Goal: Task Accomplishment & Management: Manage account settings

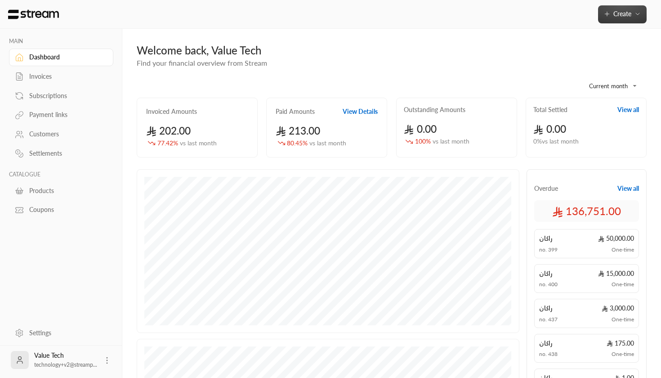
click at [634, 18] on button "Create" at bounding box center [622, 14] width 49 height 18
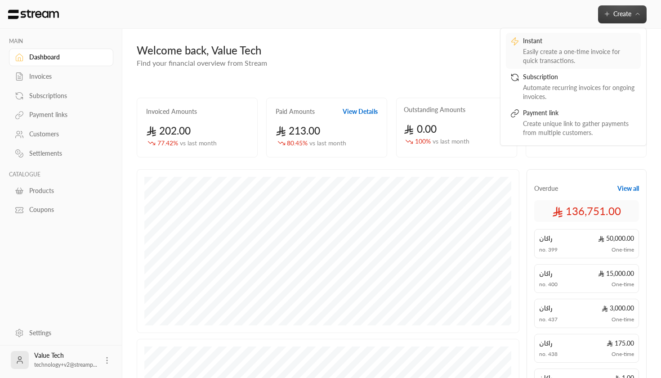
click at [550, 53] on div "Easily create a one-time invoice for quick transactions." at bounding box center [579, 56] width 113 height 18
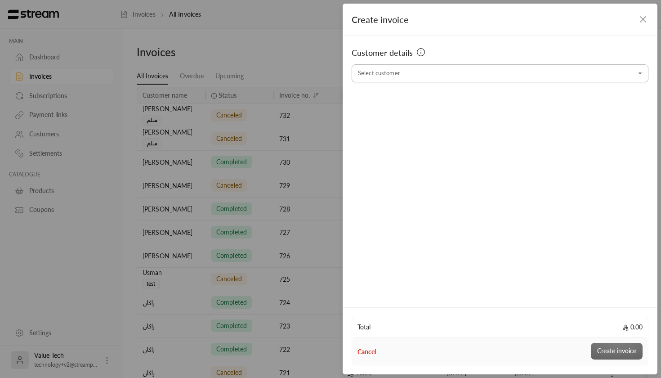
click at [415, 78] on input "Select customer" at bounding box center [500, 74] width 297 height 16
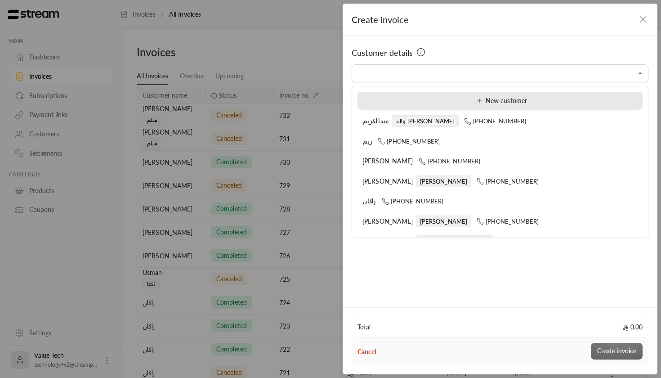
click at [431, 106] on li "New customer" at bounding box center [499, 101] width 285 height 18
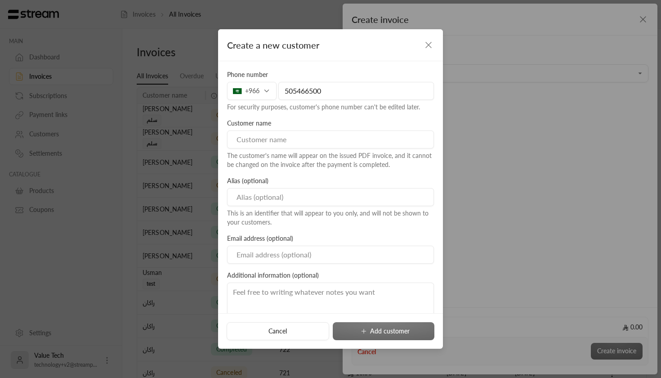
type input "505466500"
type input "[PERSON_NAME]"
click at [308, 195] on input at bounding box center [330, 197] width 207 height 18
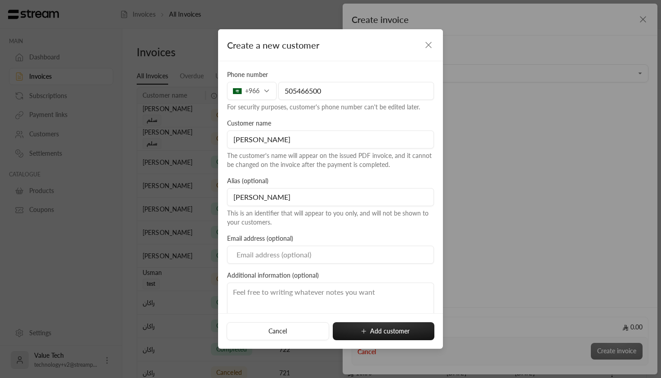
type input "[PERSON_NAME]"
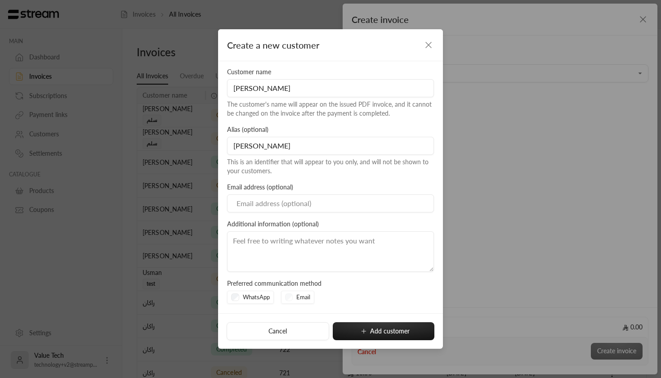
scroll to position [51, 0]
click at [289, 181] on div "Phone number [PHONE_NUMBER] For security purposes, customer's phone number can'…" at bounding box center [331, 145] width 216 height 253
click at [279, 232] on textarea at bounding box center [330, 252] width 207 height 40
click at [290, 296] on div "Email" at bounding box center [298, 297] width 34 height 13
click at [285, 298] on div "Email" at bounding box center [298, 297] width 34 height 13
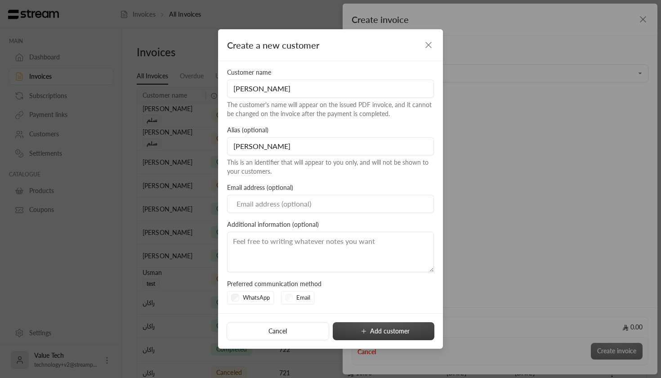
click at [361, 332] on icon "submit" at bounding box center [363, 330] width 7 height 7
type input "**********"
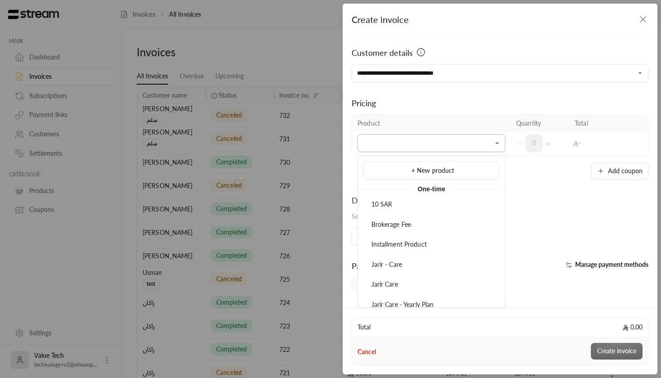
click at [446, 142] on input "Select customer" at bounding box center [431, 143] width 148 height 16
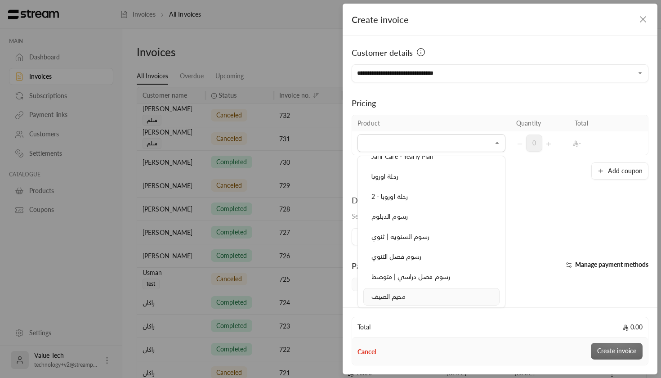
scroll to position [143, 0]
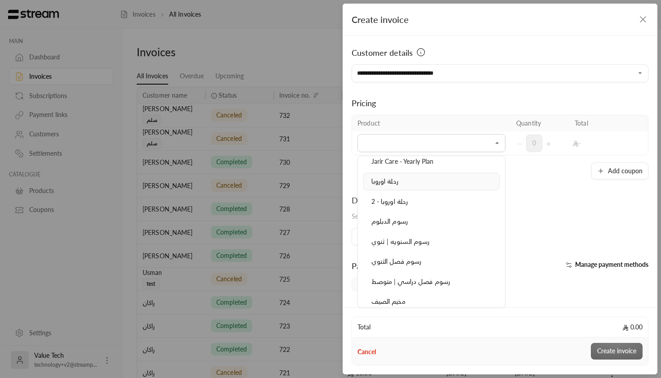
click at [396, 180] on span "رحلة اوروبا" at bounding box center [384, 181] width 27 height 8
type input "**********"
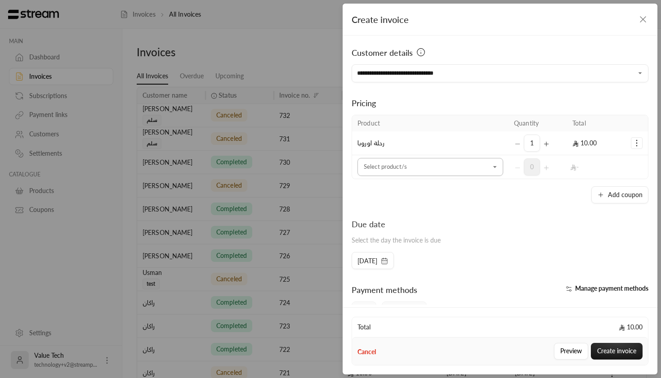
click at [414, 167] on input "Select customer" at bounding box center [430, 167] width 146 height 16
click at [544, 197] on div "Add coupon" at bounding box center [500, 194] width 297 height 17
click at [601, 184] on div "Product Quantity Total رحلة اوروبا 1 10.00 Select product/s Select product/s 0 …" at bounding box center [500, 159] width 297 height 89
click at [602, 191] on icon "button" at bounding box center [600, 194] width 7 height 7
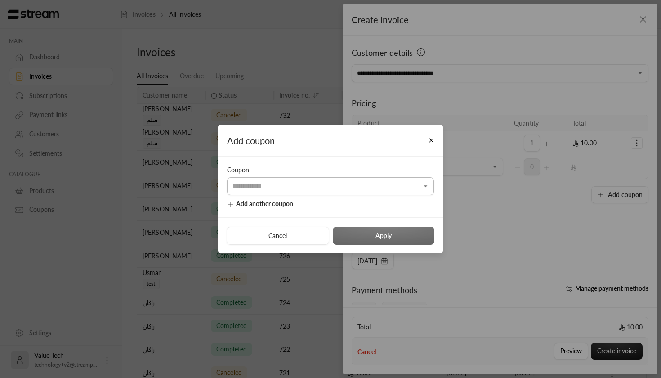
click at [351, 187] on input "Select customer" at bounding box center [330, 187] width 207 height 16
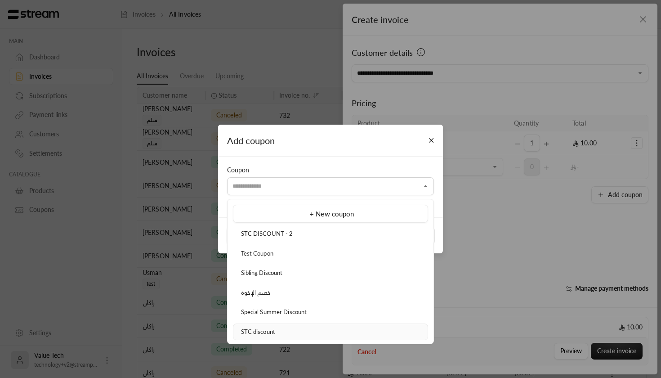
click at [328, 325] on li "STC discount" at bounding box center [330, 331] width 195 height 17
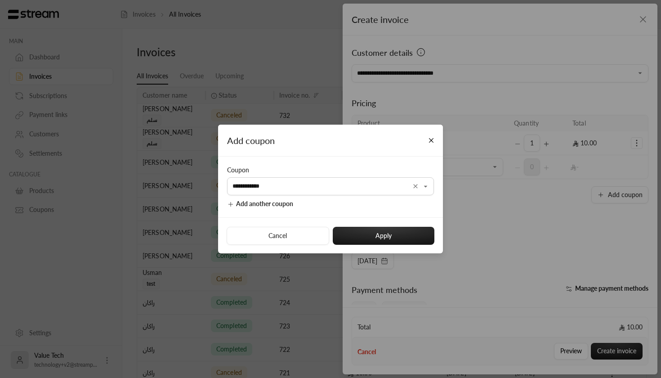
type input "**********"
click at [378, 237] on button "Apply" at bounding box center [384, 236] width 102 height 18
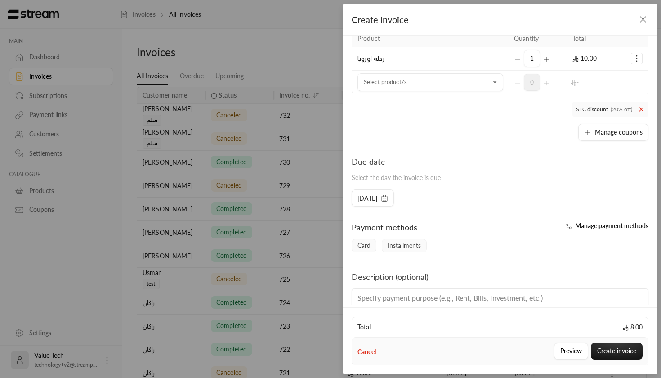
scroll to position [90, 0]
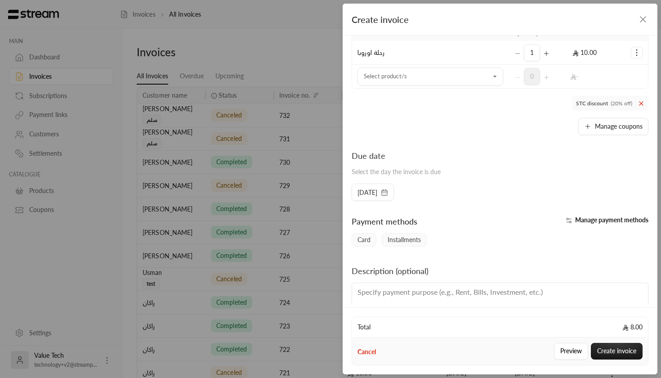
click at [377, 192] on span "[DATE]" at bounding box center [367, 192] width 20 height 9
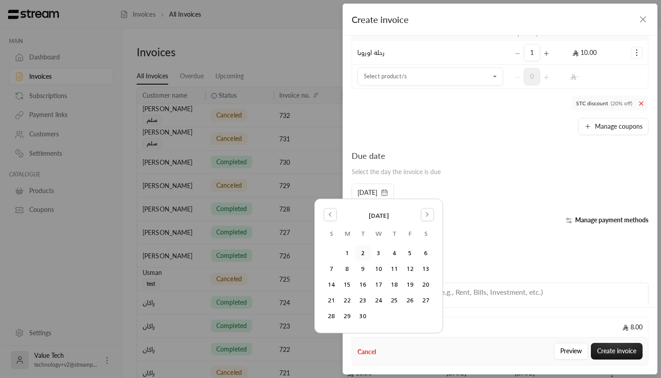
click at [518, 213] on div "**********" at bounding box center [500, 170] width 315 height 269
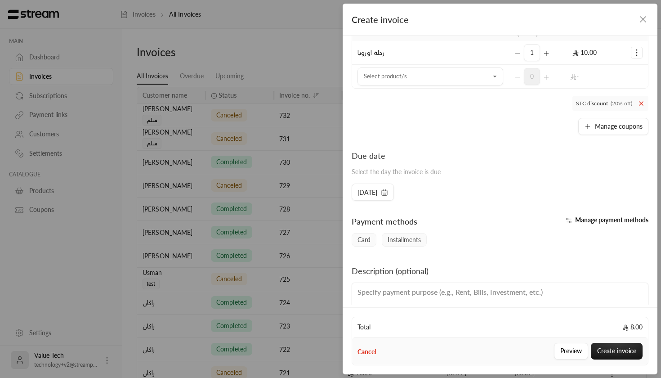
click at [587, 221] on span "Manage payment methods" at bounding box center [611, 220] width 73 height 8
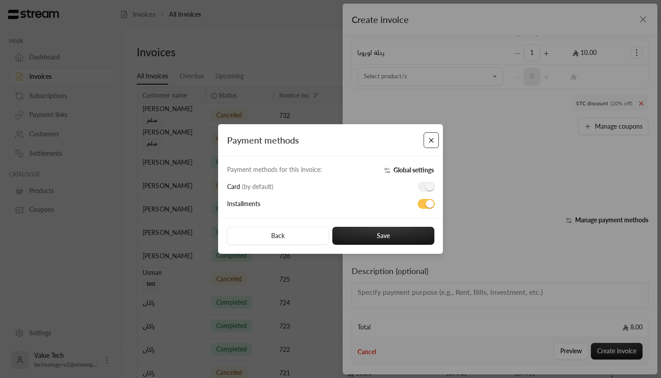
click at [427, 143] on button "Close" at bounding box center [432, 140] width 16 height 16
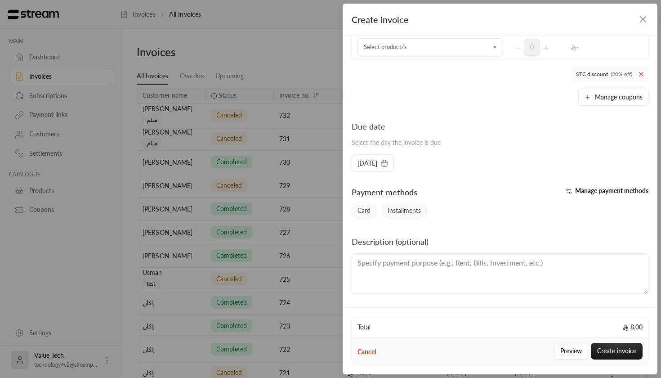
scroll to position [120, 0]
click at [630, 191] on span "Manage payment methods" at bounding box center [611, 191] width 73 height 8
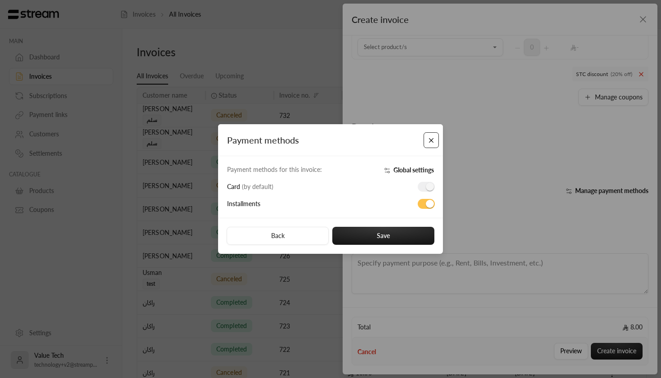
click at [428, 132] on button "Close" at bounding box center [432, 140] width 16 height 16
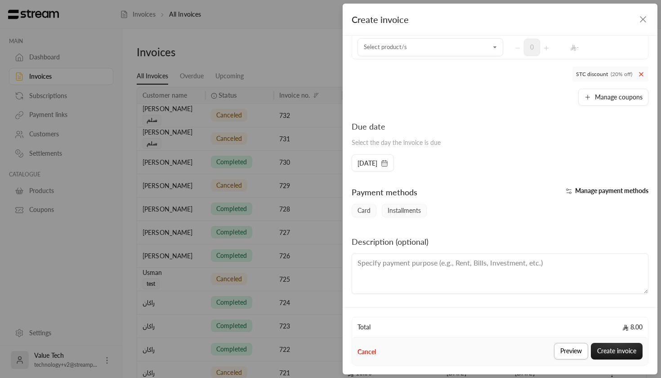
click at [568, 354] on button "Preview" at bounding box center [571, 351] width 34 height 17
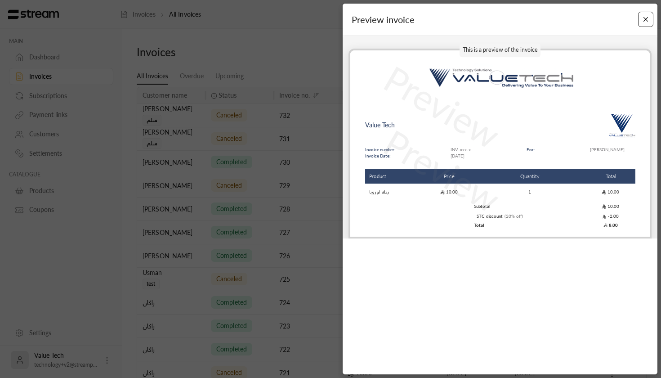
click at [642, 27] on button "Close" at bounding box center [646, 20] width 16 height 16
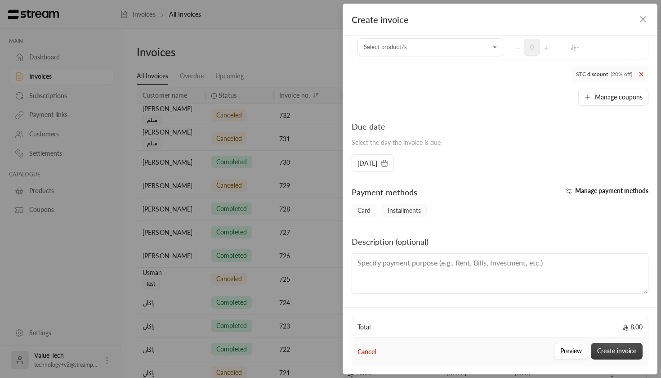
click at [622, 348] on button "Create invoice" at bounding box center [617, 351] width 52 height 17
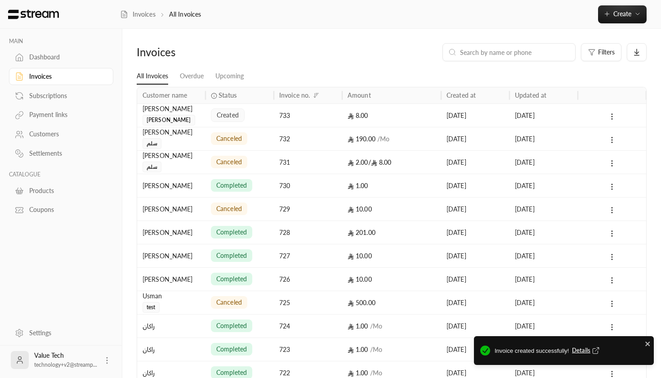
click at [243, 106] on div "created" at bounding box center [240, 115] width 58 height 23
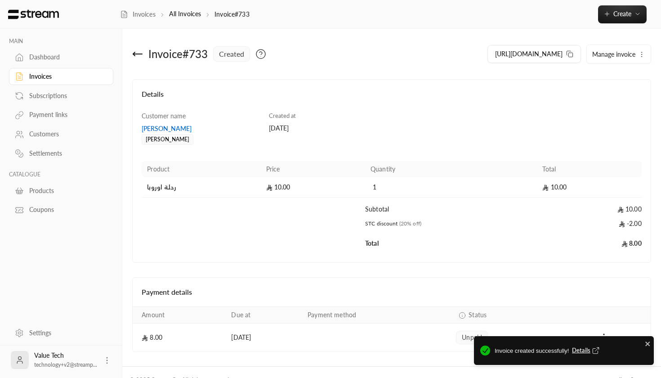
click at [624, 55] on span "Manage invoice" at bounding box center [613, 54] width 43 height 8
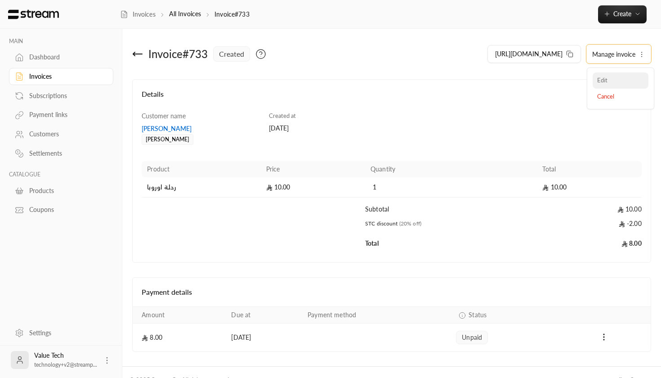
click at [612, 78] on link "Edit" at bounding box center [621, 80] width 56 height 16
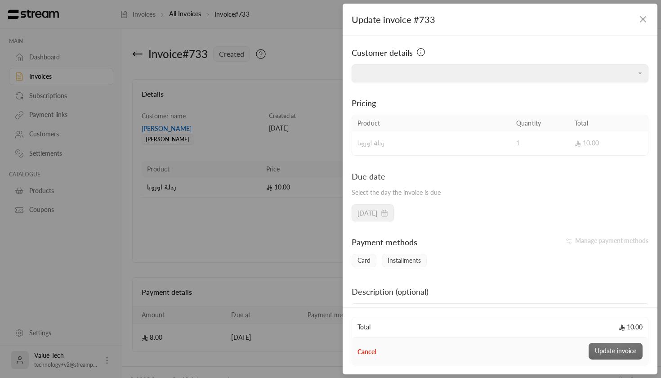
type input "**********"
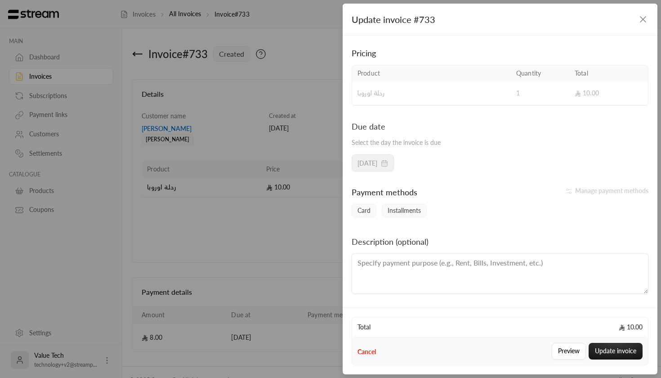
scroll to position [50, 0]
click at [448, 268] on textarea at bounding box center [500, 273] width 297 height 40
type textarea "Ticket"
click at [411, 267] on textarea "Ticket" at bounding box center [500, 273] width 297 height 40
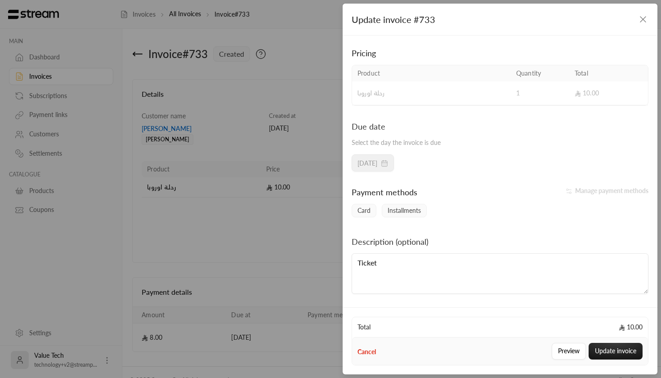
click at [411, 267] on textarea "Ticket" at bounding box center [500, 273] width 297 height 40
click at [639, 23] on icon "button" at bounding box center [643, 19] width 11 height 11
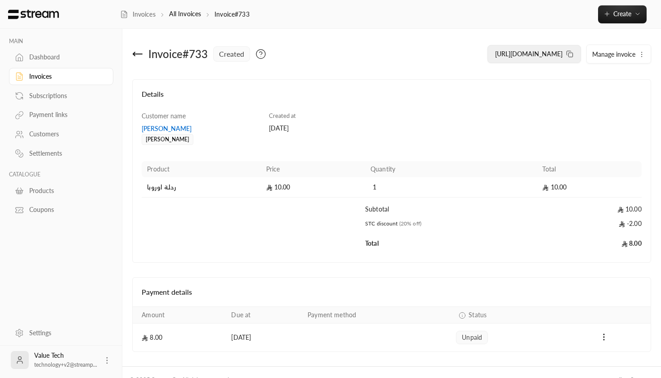
click at [576, 54] on button "[URL][DOMAIN_NAME]" at bounding box center [534, 54] width 94 height 18
click at [631, 14] on span "Create" at bounding box center [622, 14] width 38 height 8
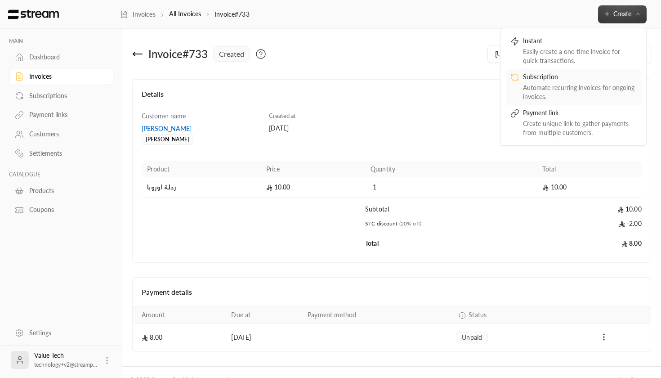
click at [545, 85] on div "Automate recurring invoices for ongoing invoices." at bounding box center [579, 92] width 113 height 18
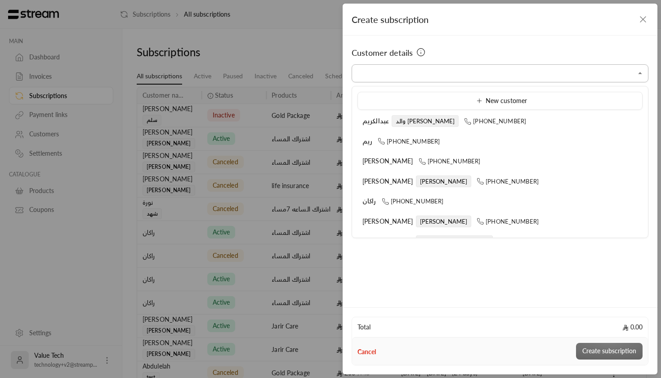
click at [470, 77] on input "Select customer" at bounding box center [500, 74] width 297 height 16
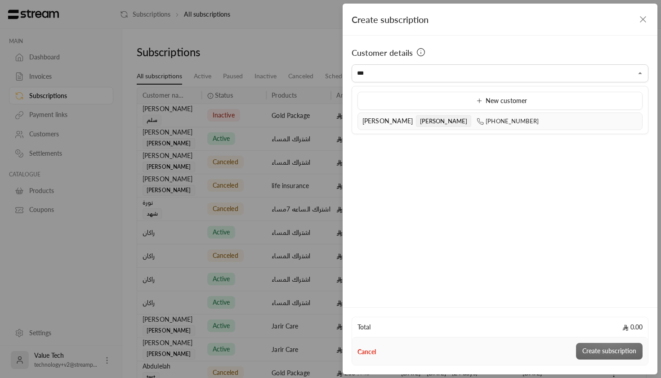
click at [416, 121] on span "[PERSON_NAME]" at bounding box center [444, 121] width 56 height 12
type input "**********"
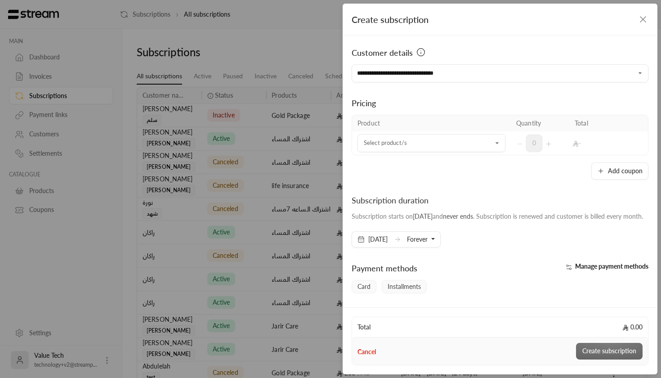
click at [451, 162] on div "Add coupon" at bounding box center [500, 170] width 297 height 17
click at [451, 147] on input "Select customer" at bounding box center [431, 143] width 148 height 16
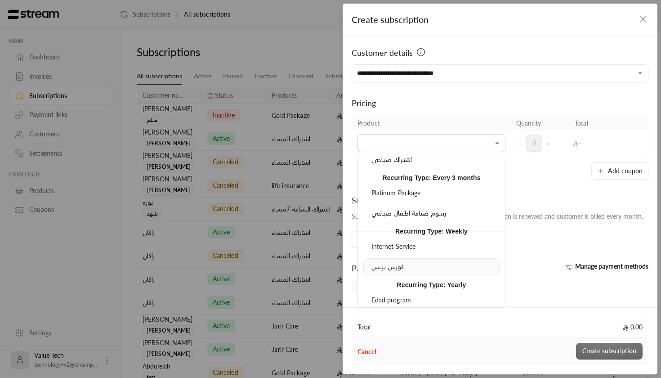
scroll to position [273, 0]
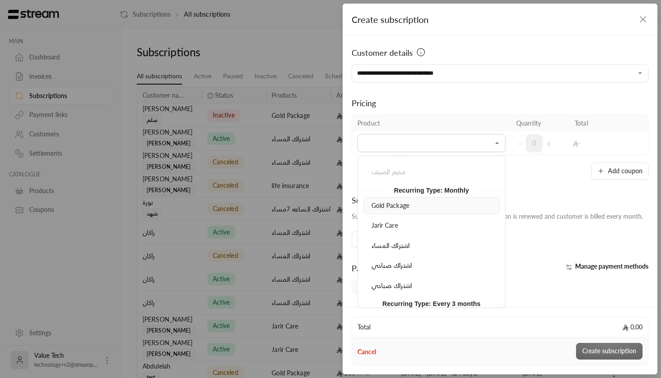
click at [403, 208] on li "Gold Package" at bounding box center [431, 206] width 136 height 18
type input "**********"
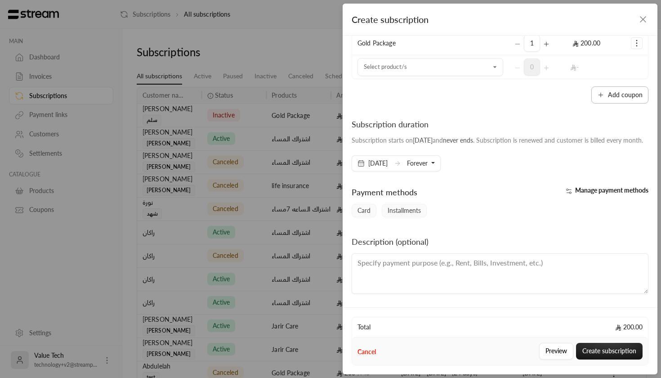
scroll to position [109, 0]
click at [384, 169] on span "[DATE]" at bounding box center [372, 163] width 41 height 16
click at [388, 159] on span "[DATE]" at bounding box center [377, 163] width 19 height 9
click at [498, 166] on div "Subscription duration Subscription starts on [DATE] and never ends . Subscripti…" at bounding box center [500, 145] width 306 height 54
click at [428, 165] on span "Forever" at bounding box center [417, 163] width 21 height 8
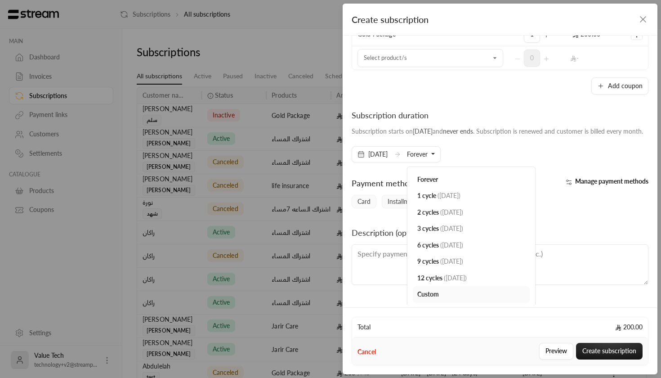
click at [585, 195] on div "Manage payment methods" at bounding box center [576, 186] width 153 height 18
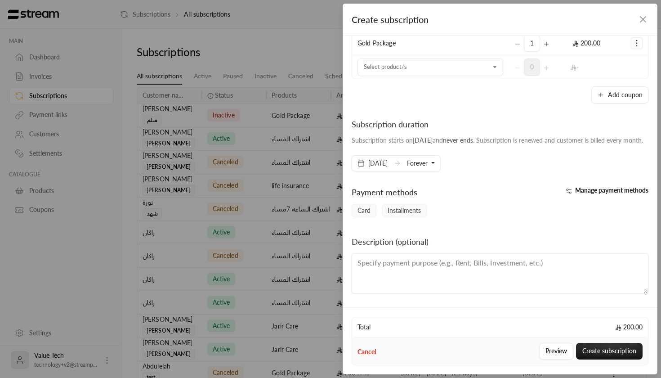
click at [384, 162] on span "[DATE]" at bounding box center [377, 163] width 19 height 9
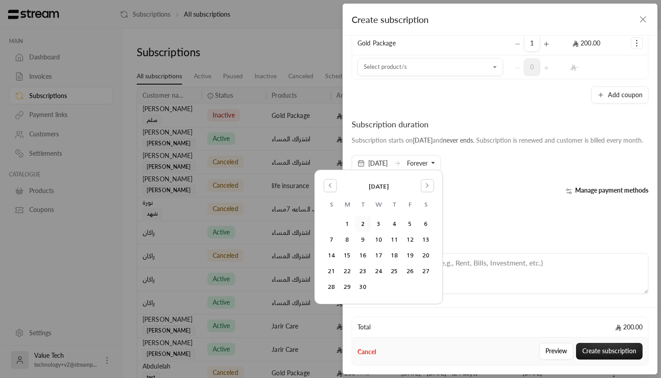
click at [468, 159] on div "Subscription duration Subscription starts on [DATE] and never ends . Subscripti…" at bounding box center [500, 145] width 306 height 54
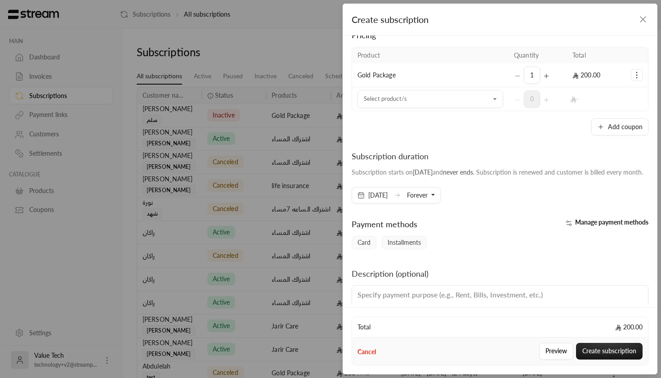
scroll to position [64, 0]
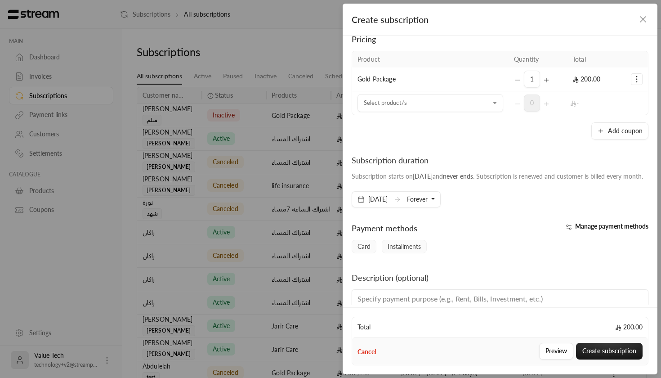
click at [432, 79] on td "Gold Package" at bounding box center [430, 79] width 156 height 24
click at [639, 73] on td "Selected Products" at bounding box center [636, 79] width 22 height 24
click at [639, 74] on button "Selected Products" at bounding box center [636, 79] width 11 height 11
click at [612, 114] on span "Remove product" at bounding box center [606, 117] width 43 height 7
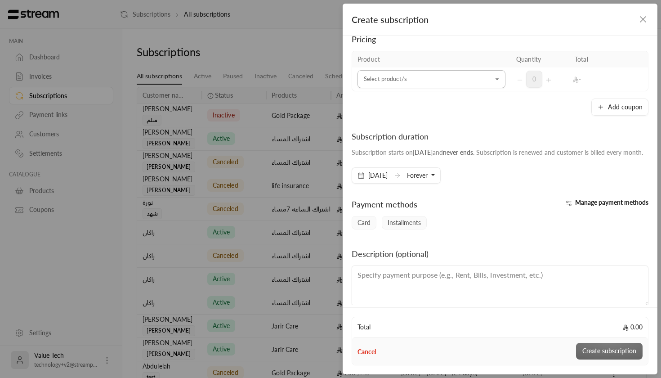
click at [426, 73] on input "Select customer" at bounding box center [431, 79] width 148 height 16
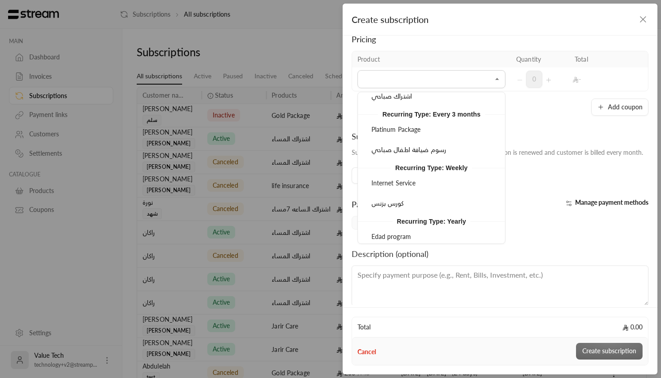
scroll to position [398, 0]
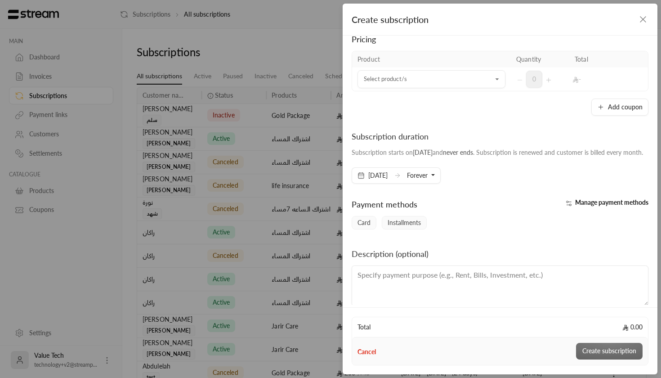
click at [642, 18] on icon "button" at bounding box center [643, 19] width 11 height 11
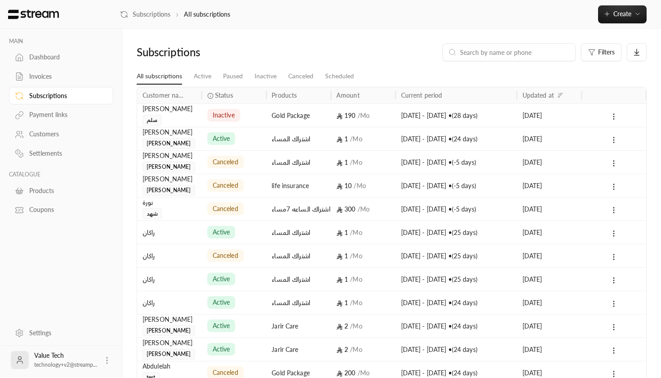
click at [45, 192] on div "Products" at bounding box center [65, 190] width 73 height 9
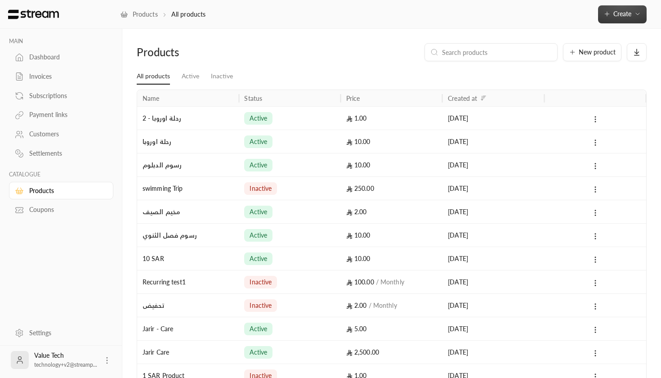
click at [630, 7] on button "Create" at bounding box center [622, 14] width 49 height 18
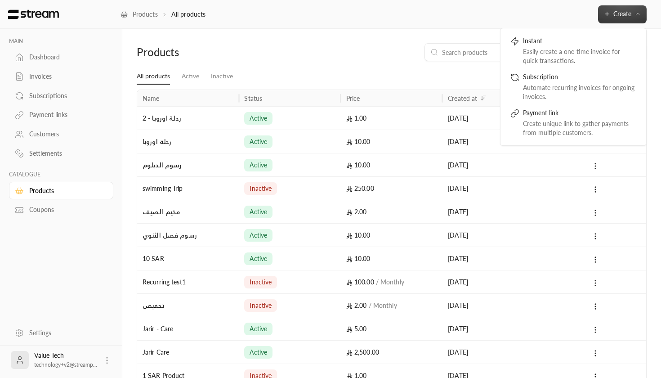
click at [393, 49] on div "New product" at bounding box center [435, 52] width 424 height 18
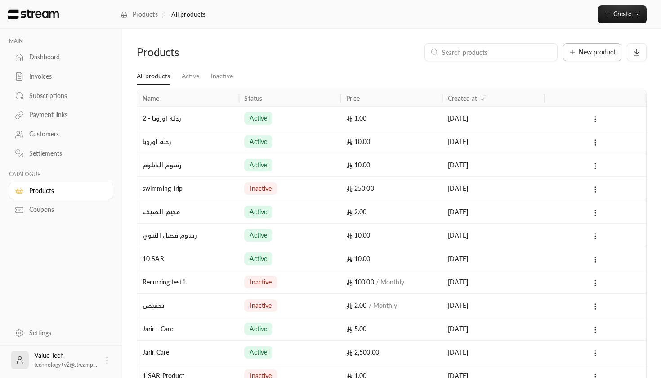
click at [595, 49] on span "New product" at bounding box center [597, 52] width 37 height 6
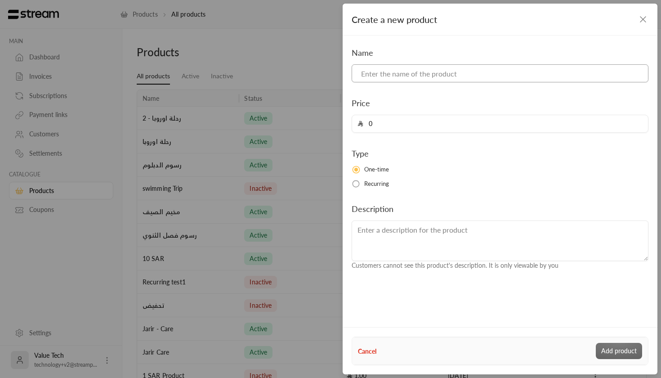
click at [398, 71] on input at bounding box center [500, 73] width 297 height 18
click at [363, 181] on label "Recurring" at bounding box center [500, 183] width 297 height 9
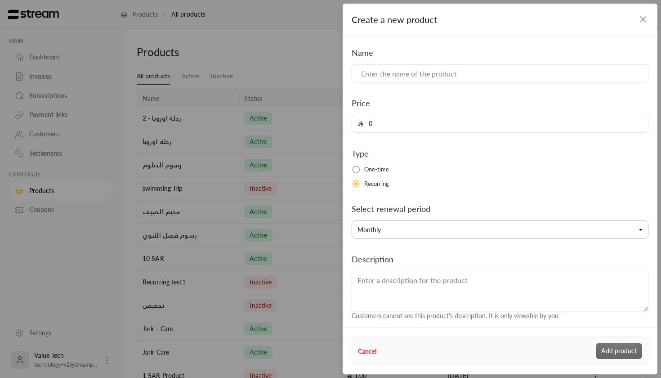
click at [422, 230] on button "Monthly" at bounding box center [500, 229] width 297 height 18
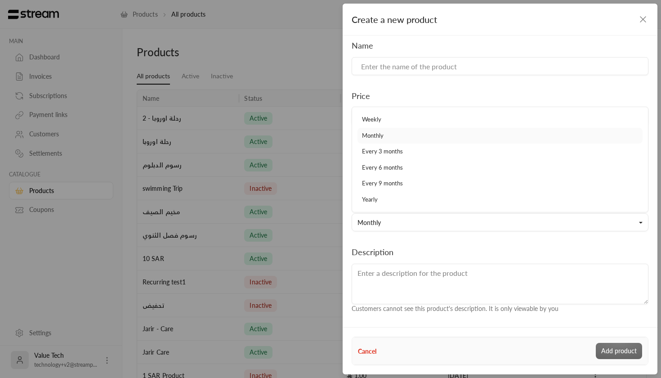
scroll to position [7, 0]
click at [420, 251] on div "Description Customers cannot see this product's description. It is only viewabl…" at bounding box center [500, 280] width 306 height 68
click at [371, 344] on div "Cancel Add product" at bounding box center [500, 351] width 284 height 16
click at [366, 350] on button "Cancel" at bounding box center [367, 350] width 18 height 9
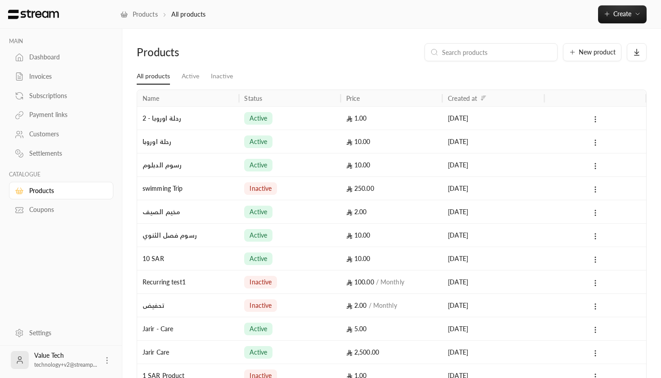
scroll to position [0, 0]
click at [616, 15] on span "Create" at bounding box center [622, 14] width 18 height 8
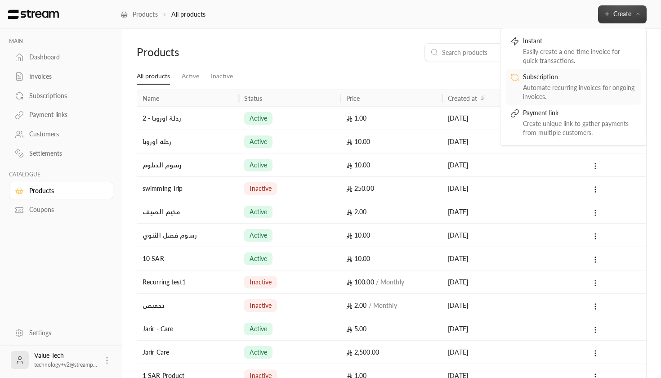
click at [599, 72] on div "Subscription" at bounding box center [579, 77] width 113 height 11
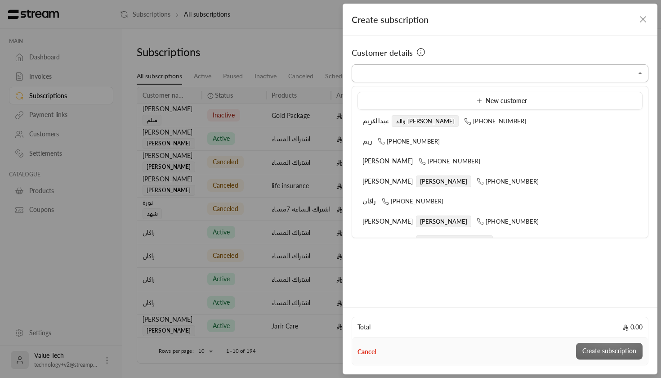
click at [388, 72] on input "Select customer" at bounding box center [500, 74] width 297 height 16
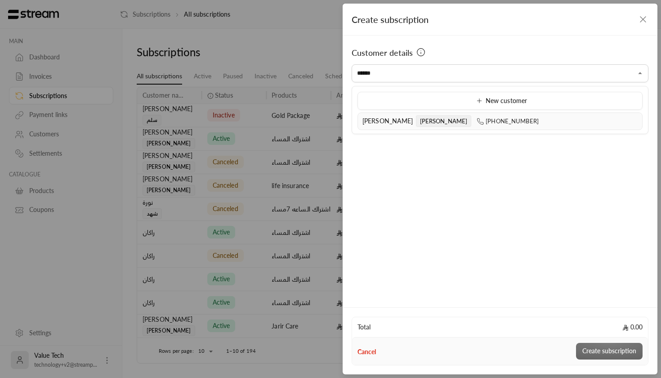
click at [375, 120] on span "[PERSON_NAME]" at bounding box center [387, 121] width 51 height 8
type input "**********"
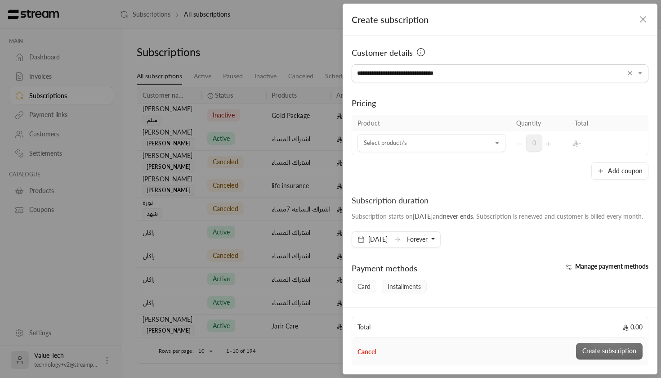
click at [441, 133] on td "Select product/s Select product/s" at bounding box center [431, 142] width 159 height 23
click at [437, 140] on input "Select customer" at bounding box center [431, 143] width 148 height 16
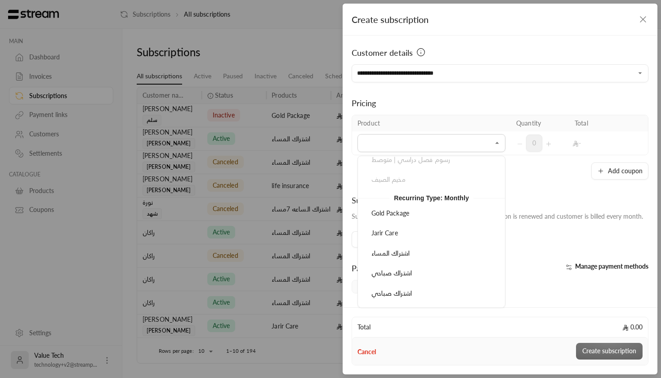
scroll to position [292, 0]
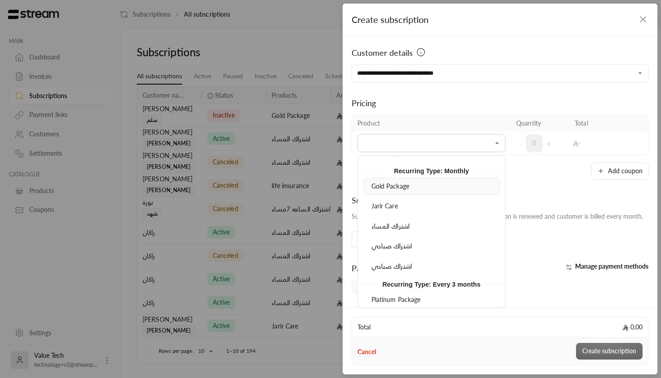
click at [413, 187] on div "Gold Package" at bounding box center [431, 186] width 126 height 9
type input "**********"
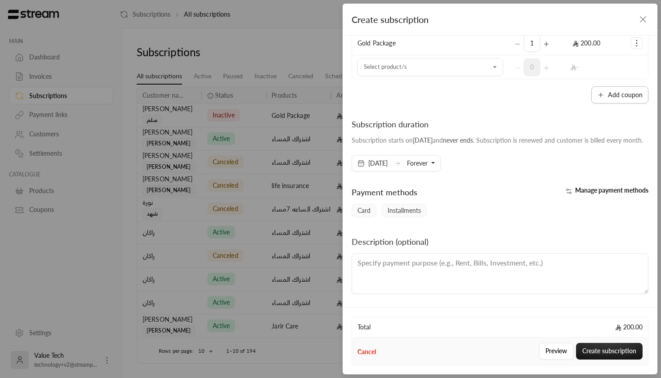
scroll to position [109, 0]
click at [604, 187] on span "Manage payment methods" at bounding box center [611, 190] width 73 height 8
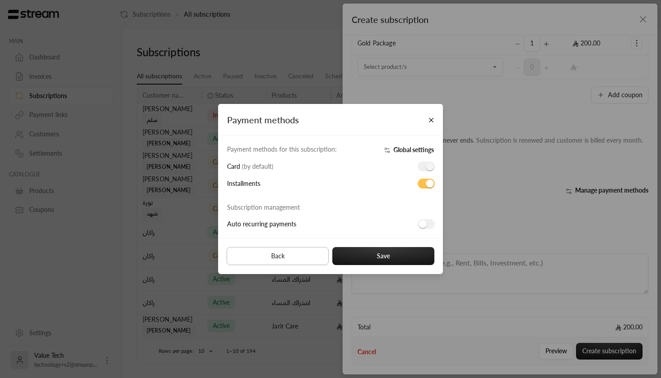
click at [306, 255] on button "Back" at bounding box center [278, 256] width 102 height 18
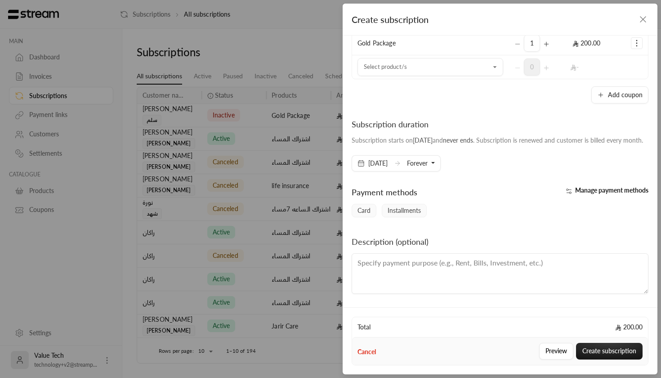
click at [421, 166] on span "Forever" at bounding box center [417, 163] width 21 height 8
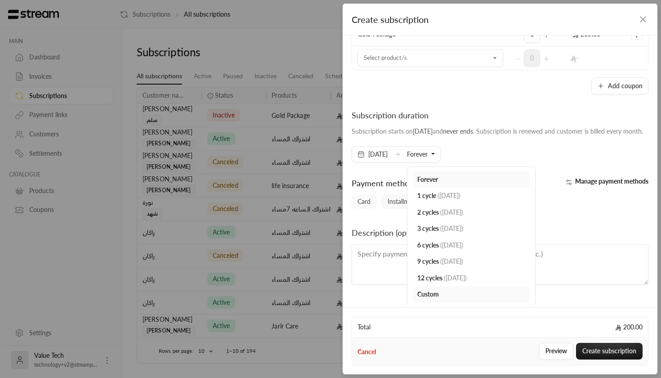
click at [454, 187] on link "Forever" at bounding box center [471, 179] width 117 height 17
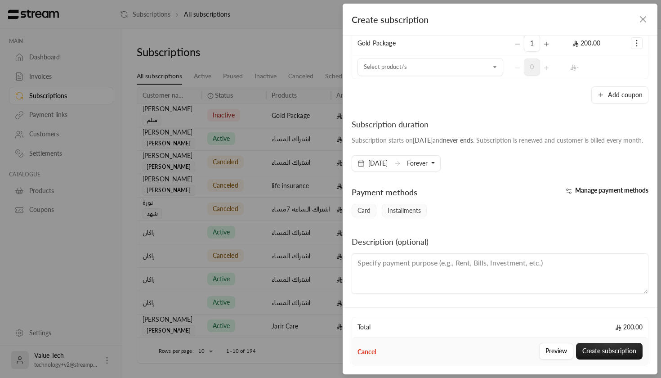
click at [428, 162] on span "Forever" at bounding box center [417, 163] width 21 height 8
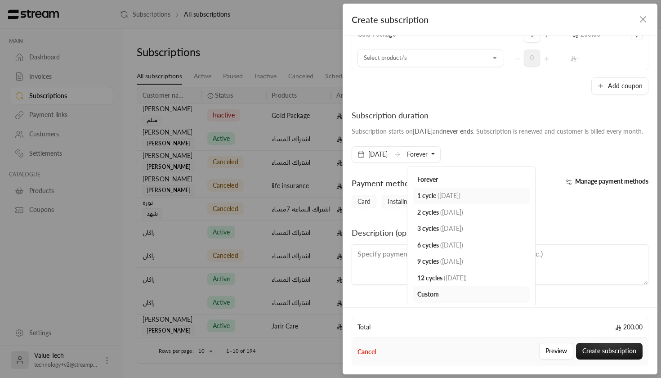
click at [436, 199] on span "1 cycle" at bounding box center [426, 196] width 19 height 8
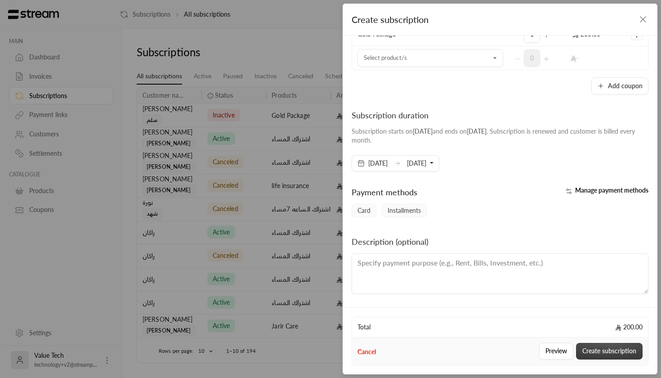
click at [599, 346] on button "Create subscription" at bounding box center [609, 351] width 67 height 17
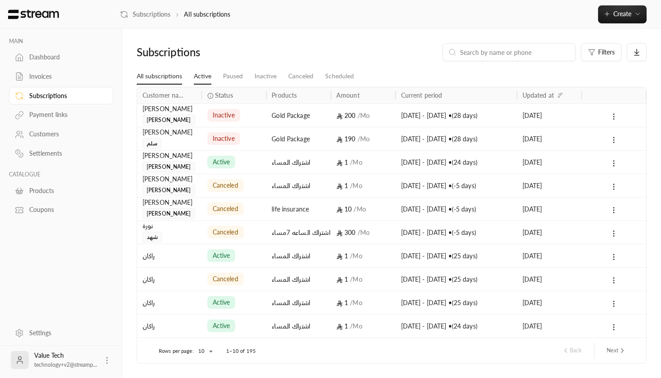
click at [210, 74] on link "Active" at bounding box center [203, 76] width 18 height 16
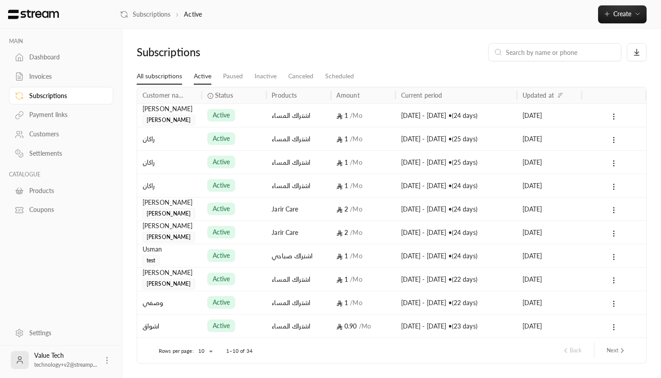
click at [179, 79] on link "All subscriptions" at bounding box center [159, 76] width 45 height 16
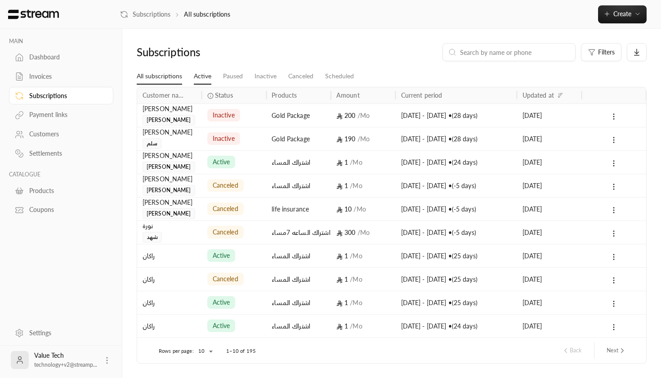
click at [208, 76] on link "Active" at bounding box center [203, 76] width 18 height 16
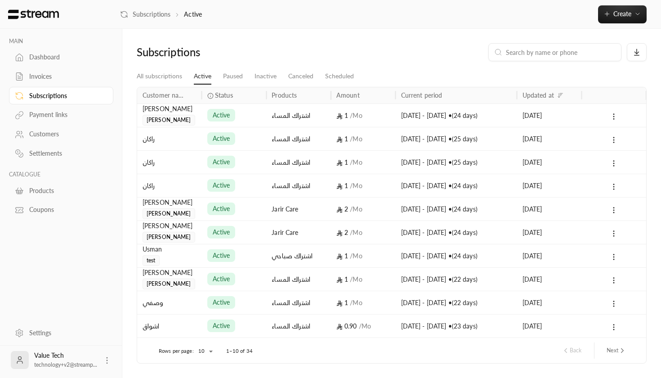
click at [209, 115] on div "active" at bounding box center [221, 115] width 28 height 13
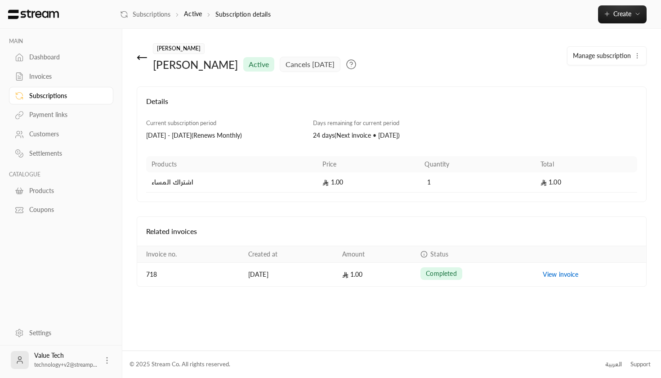
click at [595, 60] on button "Manage subscription" at bounding box center [606, 56] width 79 height 18
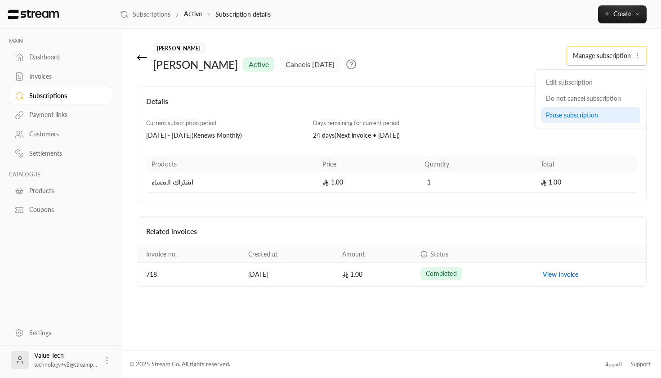
click at [558, 117] on span "Pause subscription" at bounding box center [572, 115] width 52 height 8
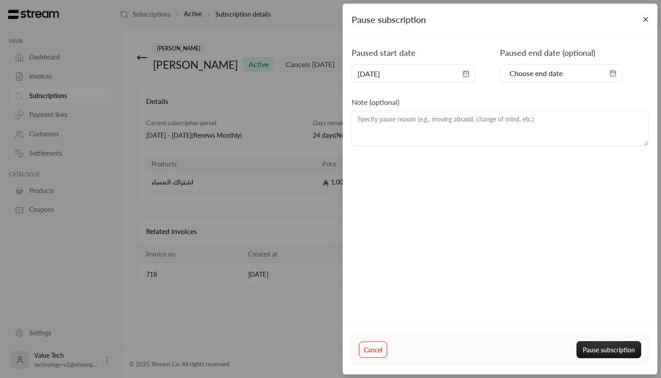
click at [436, 80] on div "[DATE]" at bounding box center [414, 73] width 124 height 18
click at [370, 346] on button "Cancel" at bounding box center [373, 349] width 28 height 16
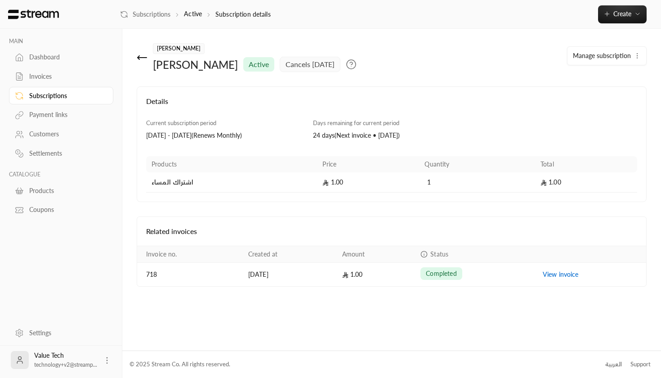
click at [145, 58] on icon at bounding box center [142, 58] width 9 height 0
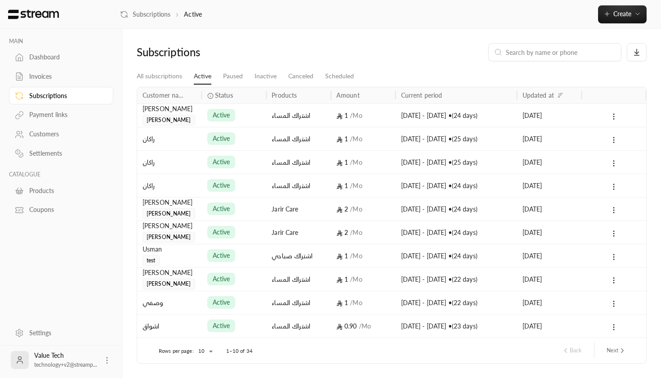
click at [50, 132] on div "Customers" at bounding box center [65, 134] width 73 height 9
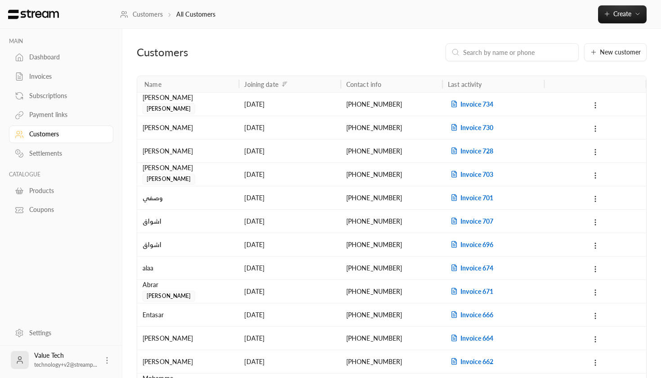
click at [170, 106] on span "[PERSON_NAME]" at bounding box center [169, 108] width 53 height 11
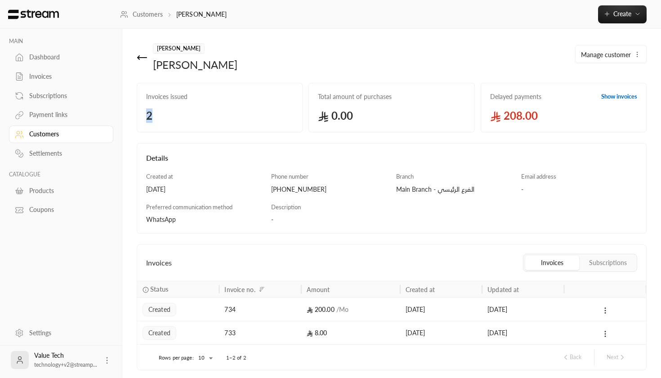
drag, startPoint x: 140, startPoint y: 110, endPoint x: 178, endPoint y: 119, distance: 38.9
click at [179, 119] on div "Invoices issued 2" at bounding box center [220, 107] width 166 height 49
drag, startPoint x: 325, startPoint y: 100, endPoint x: 373, endPoint y: 112, distance: 49.8
click at [373, 112] on div "Total amount of purchases 0.00" at bounding box center [391, 107] width 166 height 49
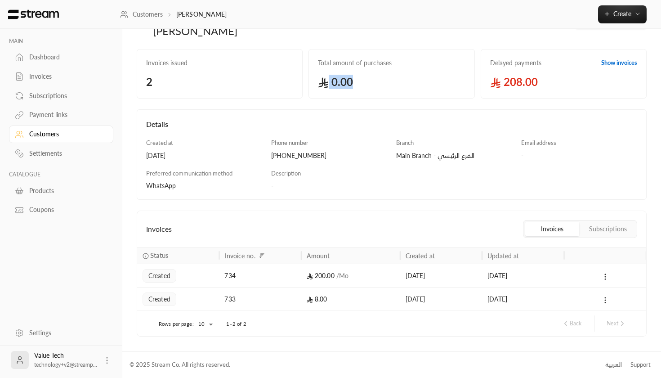
scroll to position [33, 0]
click at [608, 230] on button "Subscriptions" at bounding box center [608, 229] width 54 height 14
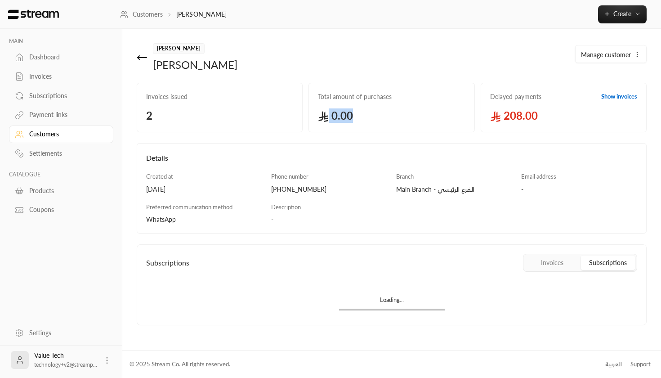
scroll to position [0, 0]
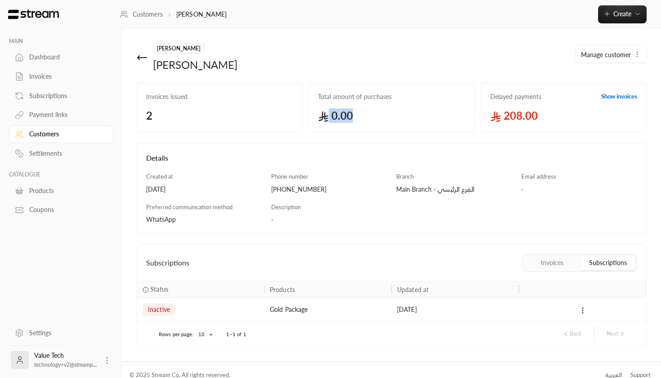
click at [563, 263] on button "Invoices" at bounding box center [552, 262] width 54 height 14
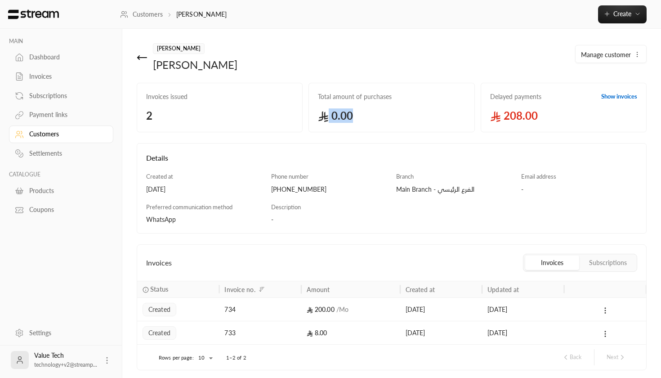
click at [603, 51] on span "Manage customer" at bounding box center [606, 54] width 50 height 9
click at [234, 73] on div "[PERSON_NAME] Manage customer Edit Delete" at bounding box center [391, 63] width 519 height 40
click at [144, 59] on icon at bounding box center [142, 57] width 11 height 11
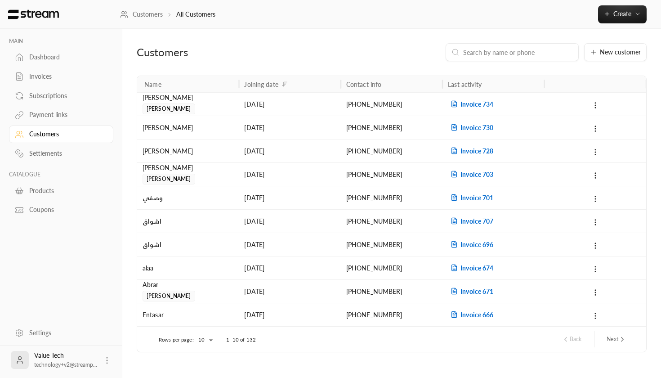
click at [56, 58] on div "Dashboard" at bounding box center [65, 57] width 73 height 9
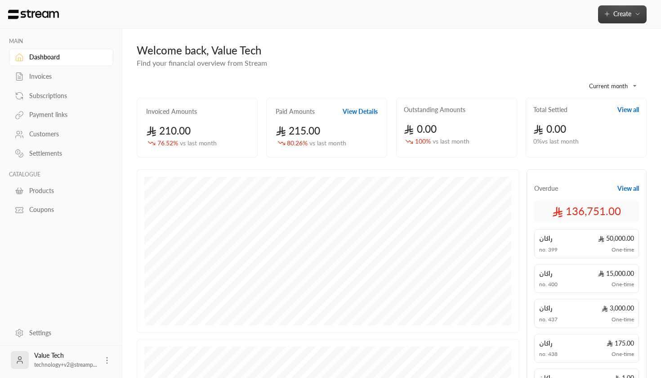
click at [627, 22] on button "Create" at bounding box center [622, 14] width 49 height 18
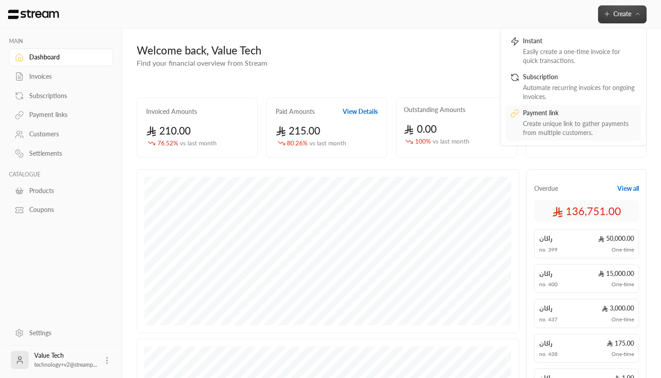
click at [581, 125] on div "Create unique link to gather payments from multiple customers." at bounding box center [579, 128] width 113 height 18
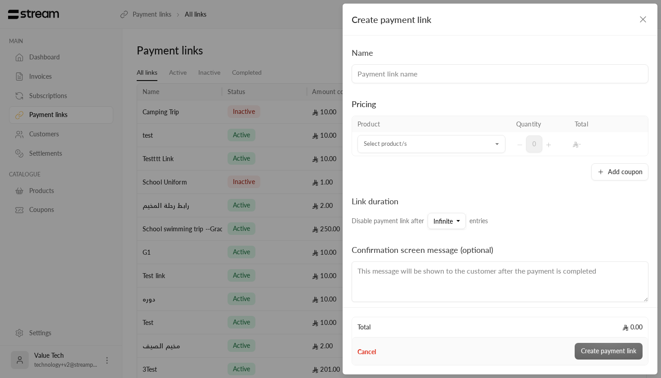
click at [441, 72] on input at bounding box center [500, 73] width 297 height 19
type input "Course A"
click at [444, 134] on td "Select product/s Select product/s" at bounding box center [431, 143] width 159 height 23
click at [444, 137] on input "Select product/s" at bounding box center [431, 144] width 148 height 16
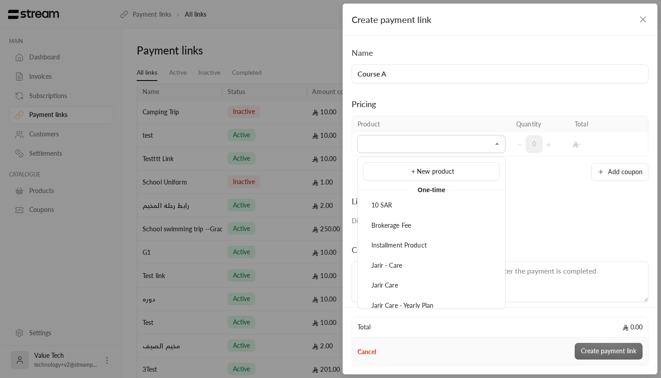
scroll to position [19, 0]
click at [398, 181] on li "10 SAR" at bounding box center [431, 187] width 136 height 18
type input "******"
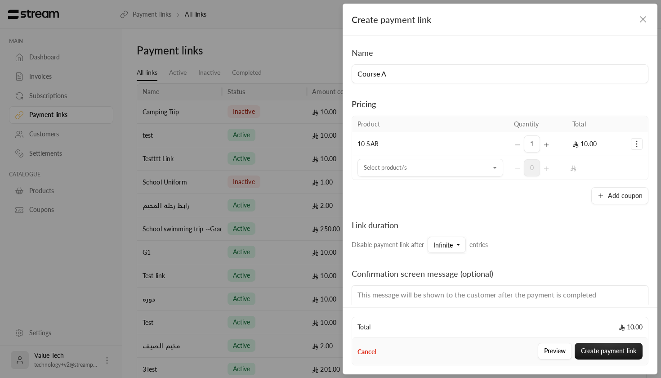
scroll to position [73, 0]
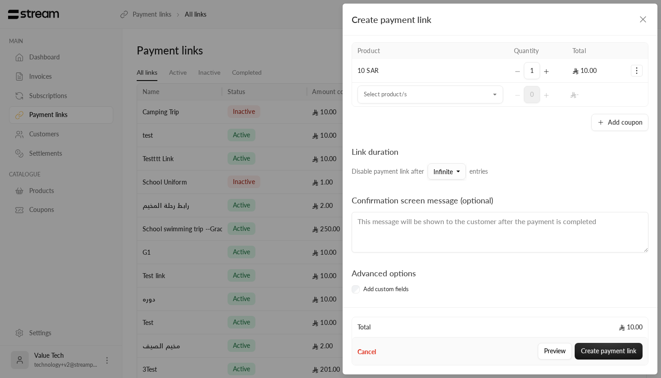
click at [446, 172] on span "Infinite" at bounding box center [442, 172] width 19 height 8
click at [455, 236] on link "25" at bounding box center [491, 230] width 117 height 17
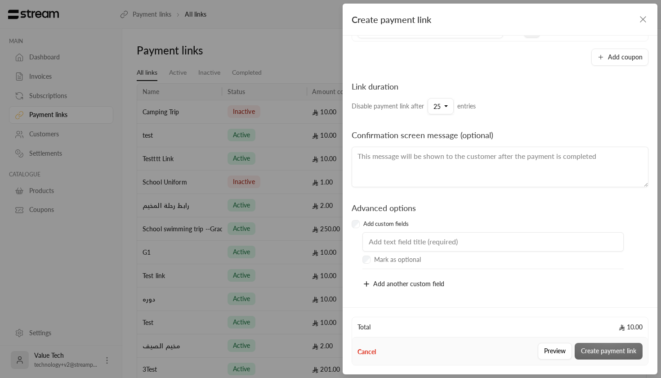
scroll to position [138, 0]
click at [402, 238] on input "text" at bounding box center [492, 242] width 261 height 20
type input "National ID"
click at [371, 283] on button "Add another custom field" at bounding box center [404, 284] width 85 height 19
click at [376, 283] on input "text" at bounding box center [492, 285] width 261 height 20
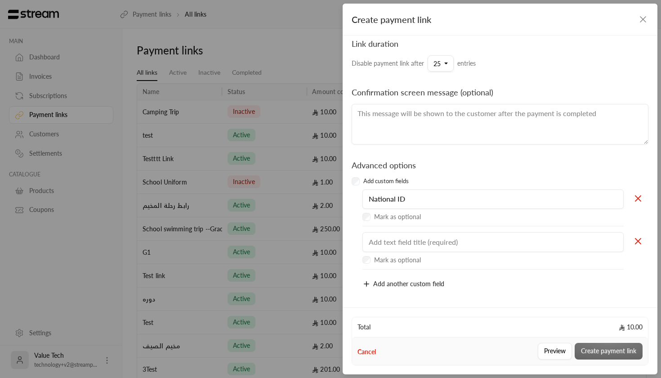
scroll to position [181, 0]
type input "Test"
click at [461, 148] on div "Advanced options Add custom fields National ID Mark as optional Test Mark as op…" at bounding box center [500, 218] width 297 height 149
click at [417, 197] on input "National ID" at bounding box center [492, 199] width 261 height 20
type input "National ID"
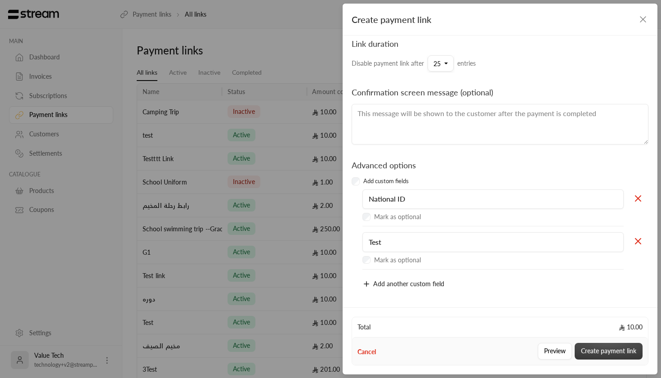
click at [597, 351] on button "Create payment link" at bounding box center [609, 351] width 68 height 17
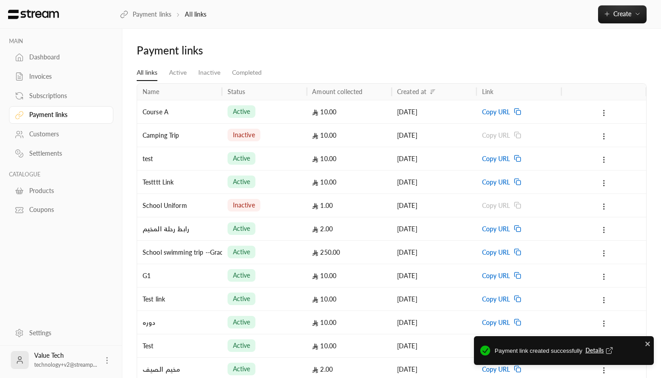
click at [204, 102] on div "Course A" at bounding box center [180, 111] width 74 height 23
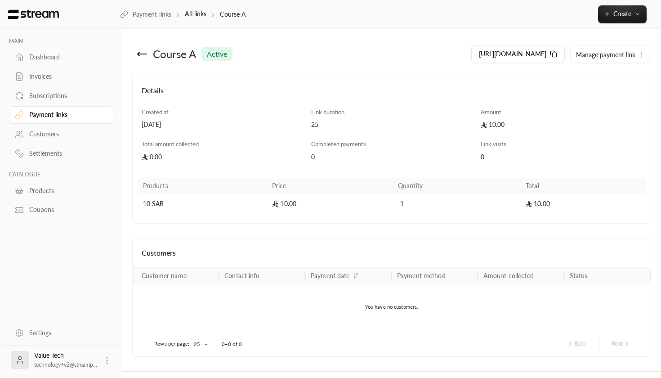
click at [597, 55] on span "Manage payment link" at bounding box center [605, 55] width 59 height 8
click at [640, 50] on button "Manage payment link" at bounding box center [611, 54] width 80 height 18
drag, startPoint x: 330, startPoint y: 123, endPoint x: 297, endPoint y: 124, distance: 32.8
click at [297, 124] on div "Details Created at [DATE] Link duration 25 Amount 10.00 Total amount collected …" at bounding box center [392, 149] width 509 height 129
click at [297, 124] on div "[DATE]" at bounding box center [222, 124] width 161 height 9
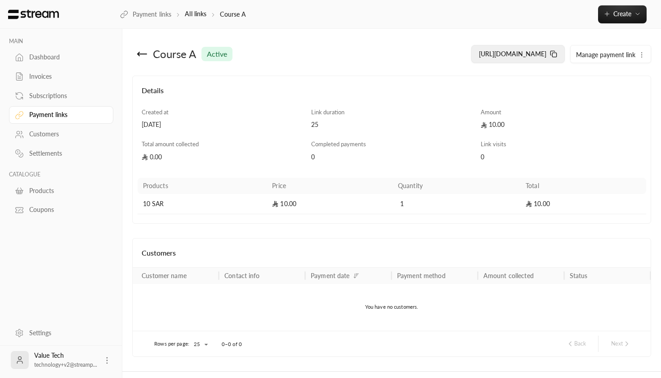
click at [558, 55] on button "[URL][DOMAIN_NAME]" at bounding box center [518, 54] width 94 height 18
drag, startPoint x: 140, startPoint y: 152, endPoint x: 188, endPoint y: 152, distance: 47.2
click at [188, 152] on div "Total amount collected 0.00" at bounding box center [223, 151] width 170 height 22
drag, startPoint x: 312, startPoint y: 156, endPoint x: 339, endPoint y: 156, distance: 26.5
click at [339, 156] on div "0" at bounding box center [391, 156] width 161 height 9
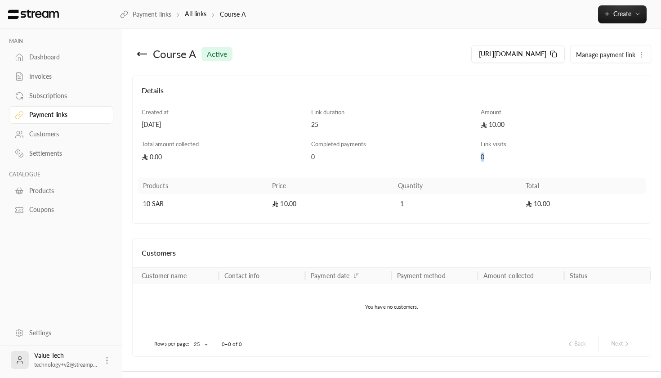
drag, startPoint x: 481, startPoint y: 155, endPoint x: 522, endPoint y: 155, distance: 41.4
click at [522, 155] on div "0" at bounding box center [561, 156] width 161 height 9
click at [626, 54] on span "Manage payment link" at bounding box center [605, 55] width 59 height 8
click at [558, 55] on button "[URL][DOMAIN_NAME]" at bounding box center [518, 54] width 94 height 18
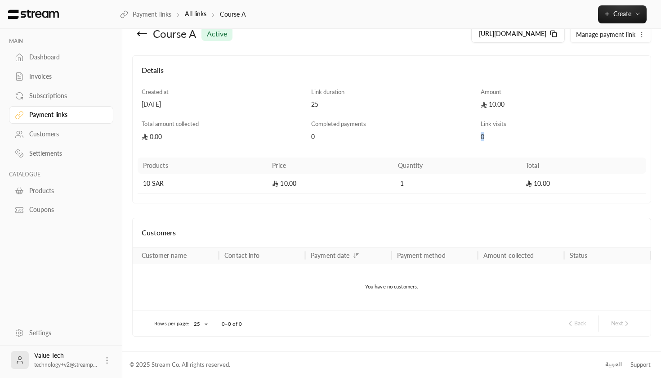
scroll to position [20, 0]
click at [35, 79] on div "Invoices" at bounding box center [65, 76] width 73 height 9
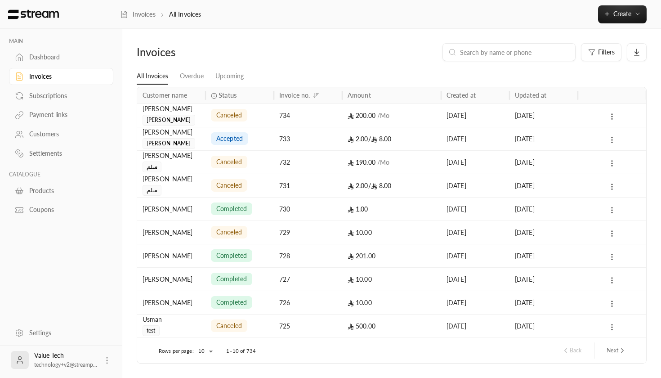
click at [57, 101] on link "Subscriptions" at bounding box center [61, 96] width 104 height 18
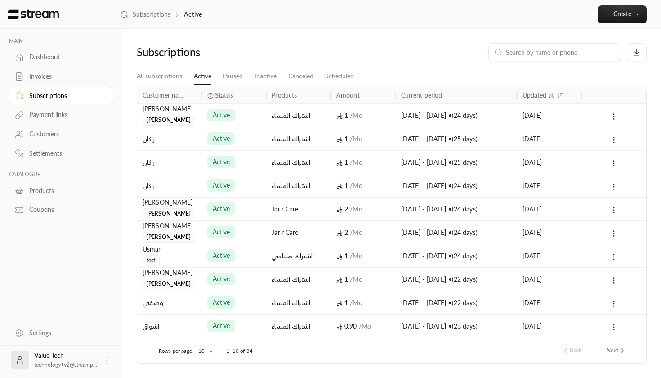
click at [49, 111] on div "Payment links" at bounding box center [65, 114] width 73 height 9
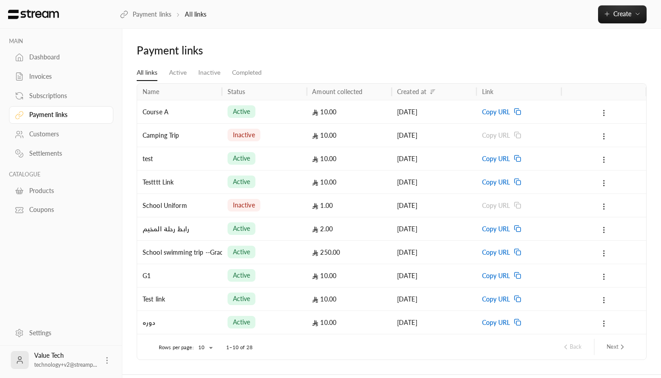
click at [72, 126] on link "Customers" at bounding box center [61, 134] width 104 height 18
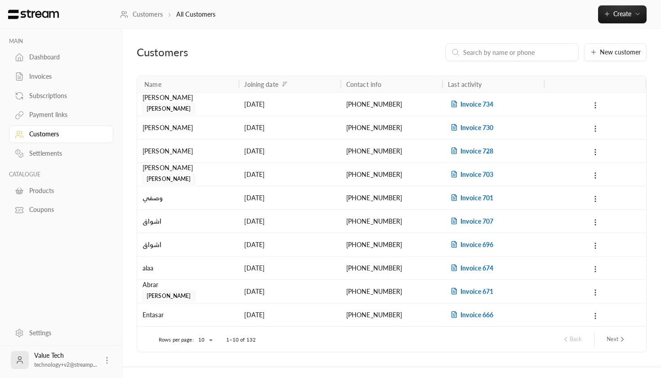
click at [65, 153] on div "Settlements" at bounding box center [65, 153] width 73 height 9
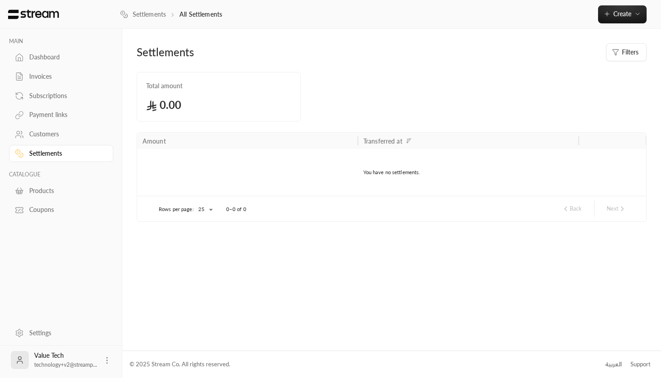
click at [45, 208] on div "Coupons" at bounding box center [65, 209] width 73 height 9
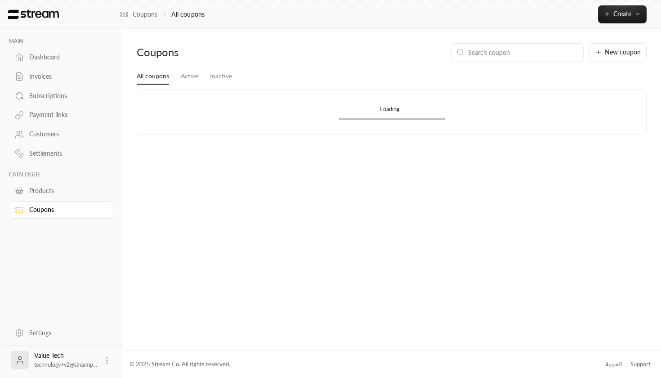
click at [57, 176] on p "CATALOGUE" at bounding box center [61, 174] width 104 height 7
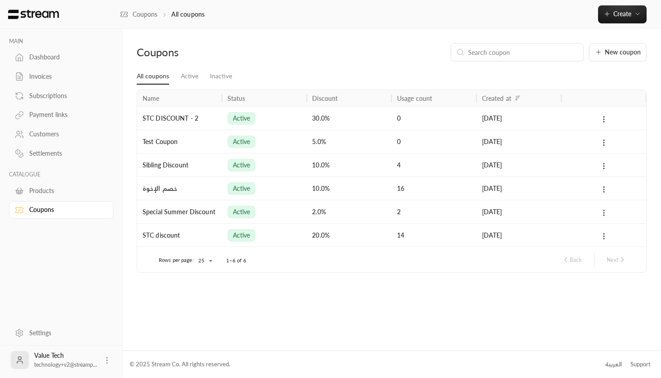
click at [57, 189] on div "Products" at bounding box center [65, 190] width 73 height 9
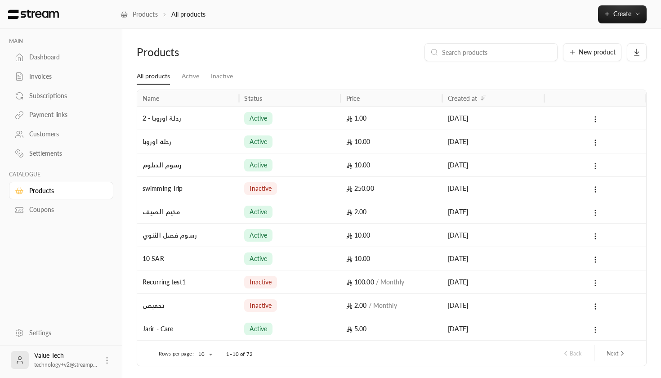
click at [57, 50] on link "Dashboard" at bounding box center [61, 58] width 104 height 18
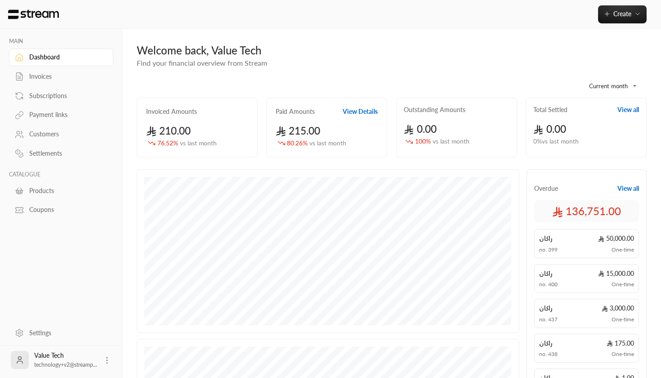
click at [55, 74] on div "Invoices" at bounding box center [65, 76] width 73 height 9
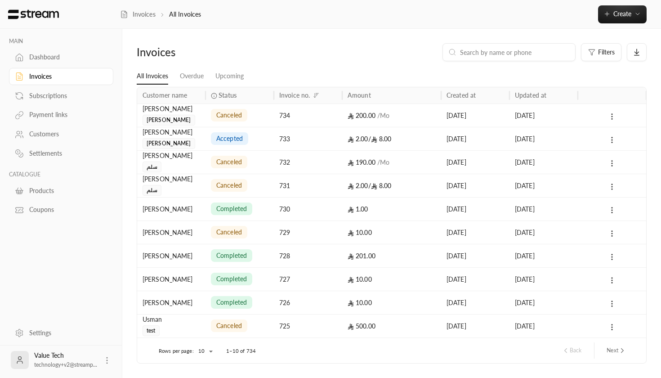
click at [49, 93] on div "Subscriptions" at bounding box center [65, 95] width 73 height 9
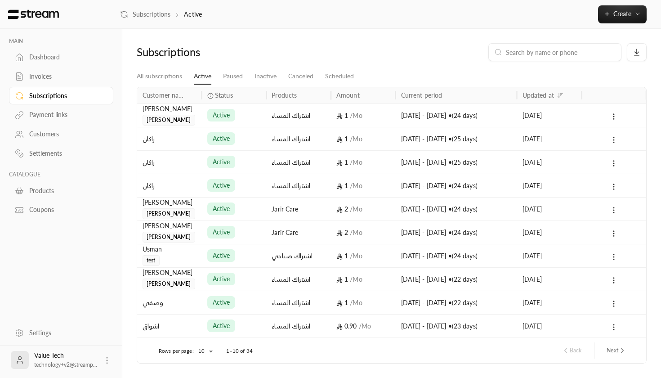
click at [50, 85] on div "Subscriptions" at bounding box center [61, 94] width 104 height 19
click at [49, 79] on div "Invoices" at bounding box center [65, 76] width 73 height 9
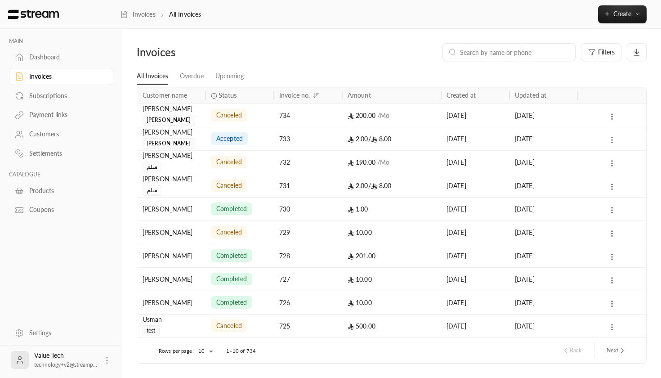
click at [610, 138] on icon at bounding box center [612, 140] width 8 height 8
click at [623, 158] on li "View" at bounding box center [622, 163] width 22 height 16
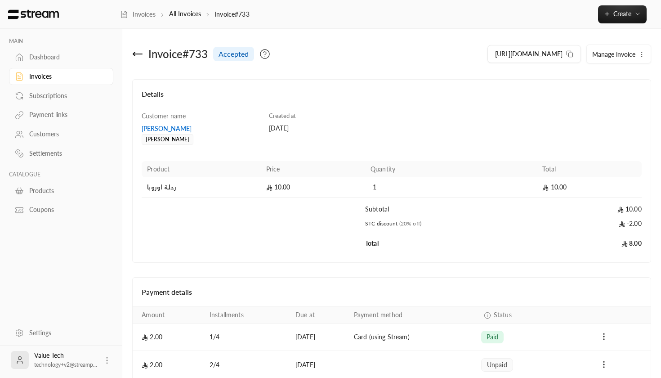
click at [606, 51] on span "Manage invoice" at bounding box center [613, 54] width 43 height 8
click at [607, 83] on span "Cancel" at bounding box center [605, 79] width 17 height 7
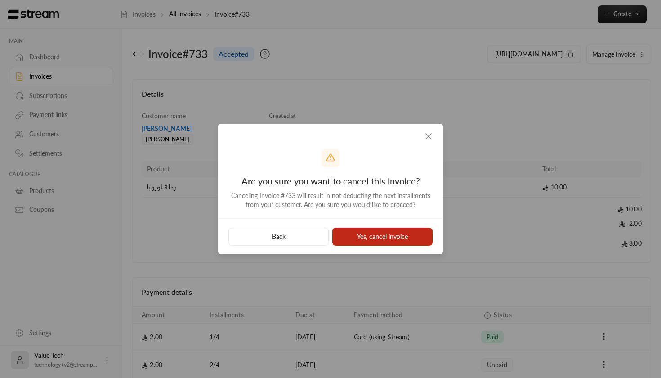
click at [411, 234] on button "Yes, cancel invoice" at bounding box center [382, 237] width 100 height 18
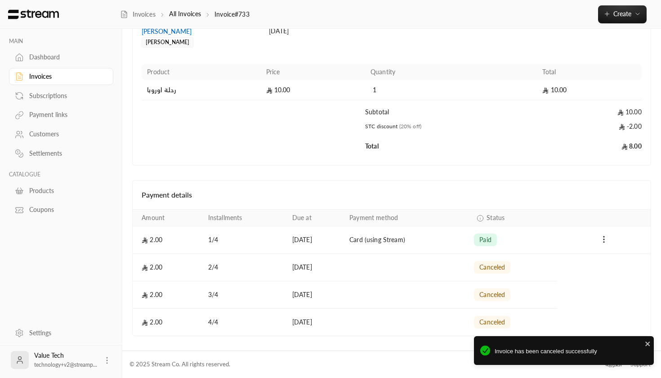
scroll to position [97, 0]
click at [607, 238] on icon "Payments" at bounding box center [603, 239] width 9 height 9
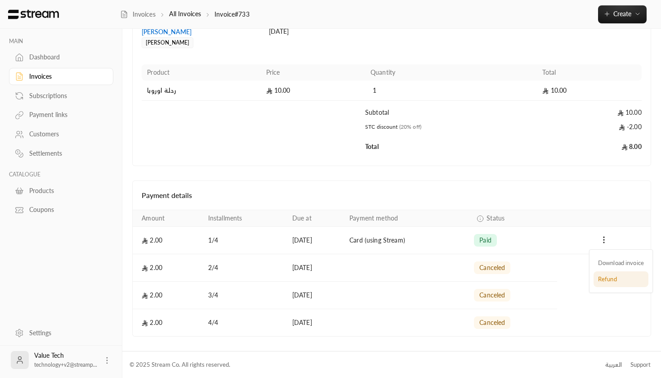
click at [600, 278] on li "Refund" at bounding box center [621, 279] width 55 height 16
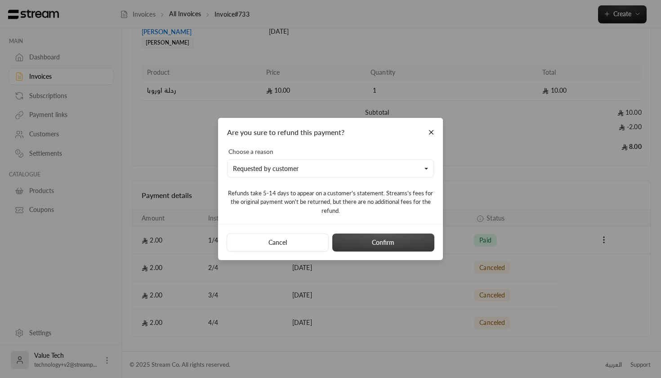
click at [384, 242] on button "Confirm" at bounding box center [383, 242] width 102 height 18
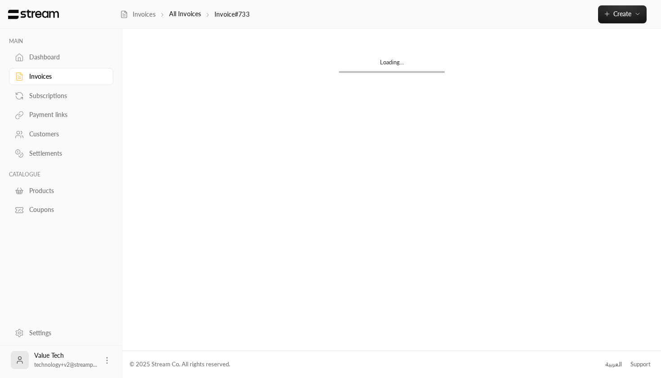
scroll to position [0, 0]
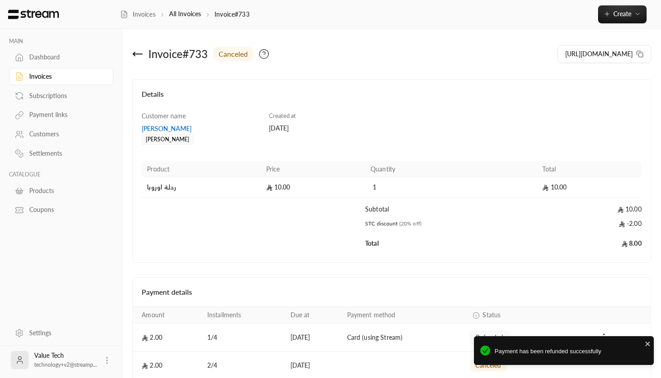
click at [144, 51] on div "Invoice # 733 canceled" at bounding box center [260, 54] width 264 height 22
click at [136, 53] on icon at bounding box center [137, 54] width 11 height 11
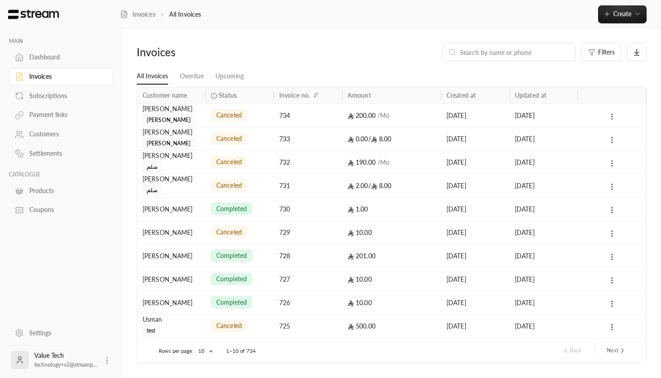
click at [610, 215] on div at bounding box center [612, 208] width 58 height 23
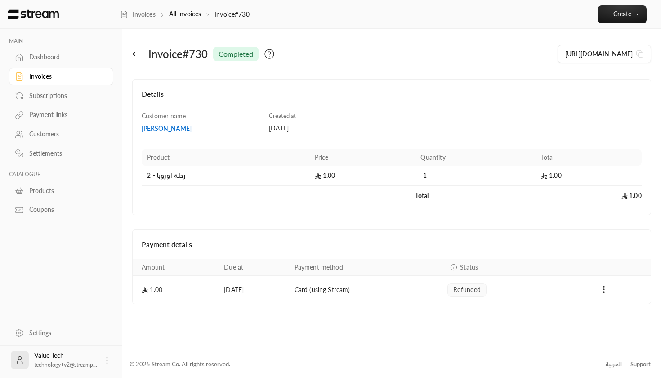
click at [68, 61] on div "Dashboard" at bounding box center [65, 57] width 73 height 9
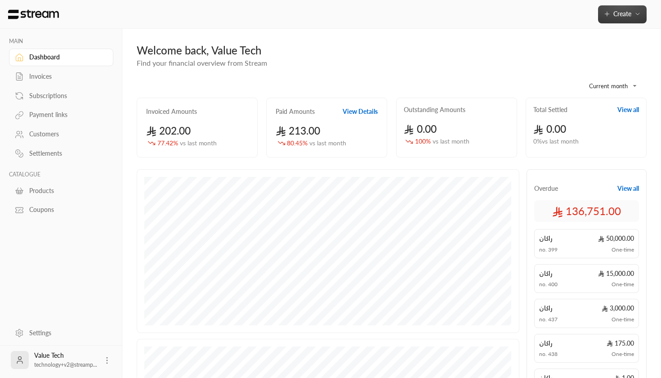
click at [630, 18] on button "Create" at bounding box center [622, 14] width 49 height 18
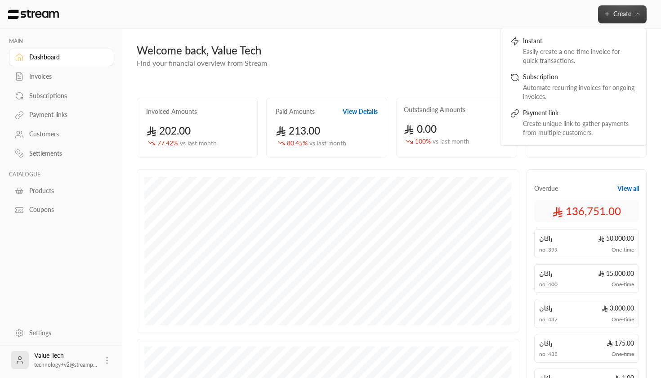
click at [394, 72] on div "**********" at bounding box center [392, 82] width 510 height 29
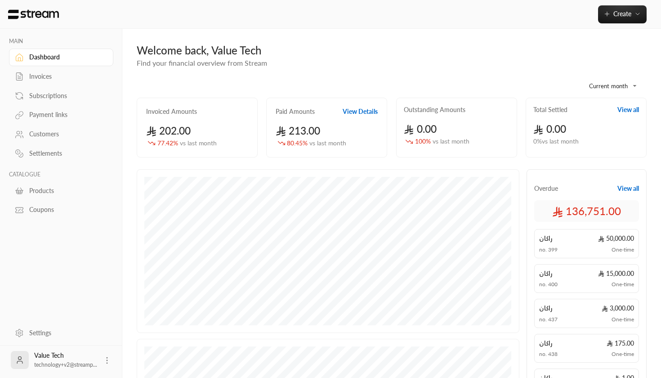
click at [251, 72] on div "**********" at bounding box center [392, 82] width 510 height 29
click at [71, 197] on link "Products" at bounding box center [61, 191] width 104 height 18
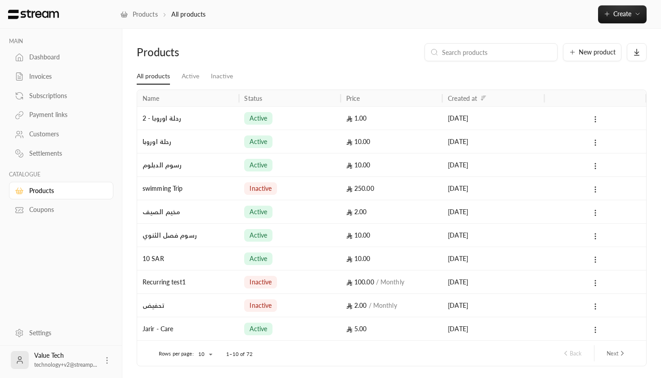
click at [66, 205] on div "Coupons" at bounding box center [65, 209] width 73 height 9
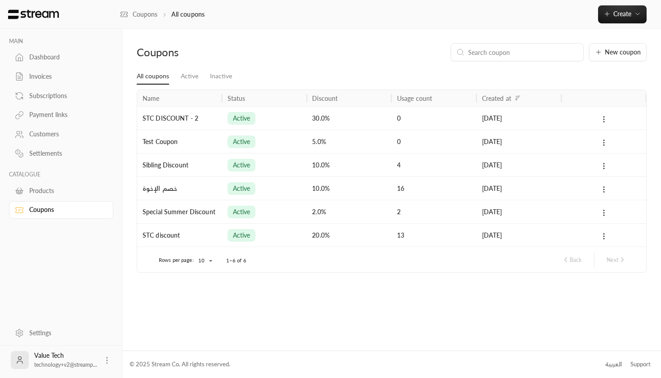
click at [64, 59] on div "Dashboard" at bounding box center [65, 57] width 73 height 9
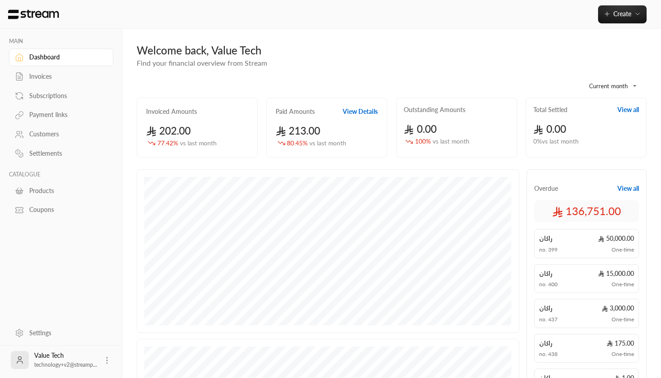
click at [72, 59] on div "Dashboard" at bounding box center [65, 57] width 73 height 9
click at [44, 100] on div "Subscriptions" at bounding box center [65, 95] width 73 height 9
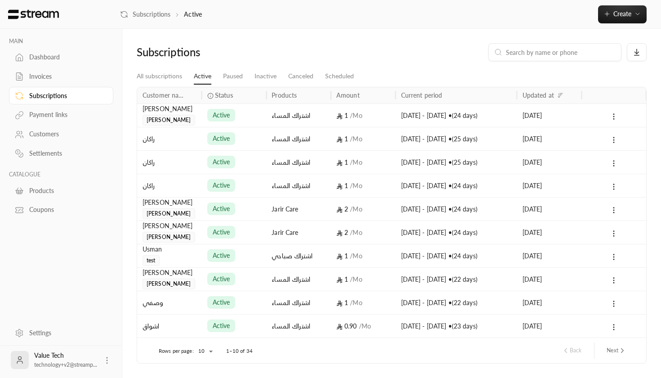
click at [43, 113] on div "Payment links" at bounding box center [65, 114] width 73 height 9
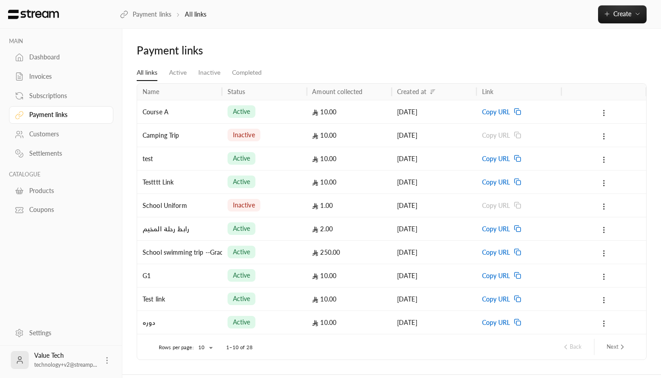
click at [38, 131] on div "Customers" at bounding box center [65, 134] width 73 height 9
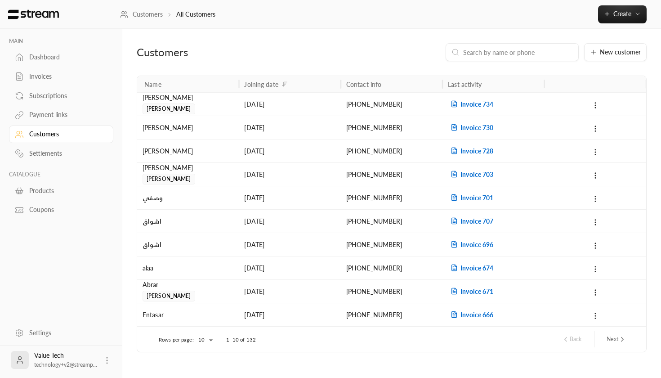
click at [36, 95] on div "Subscriptions" at bounding box center [65, 95] width 73 height 9
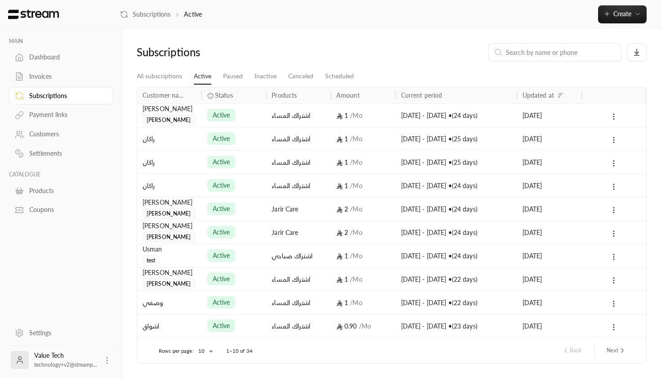
click at [40, 116] on div "Payment links" at bounding box center [65, 114] width 73 height 9
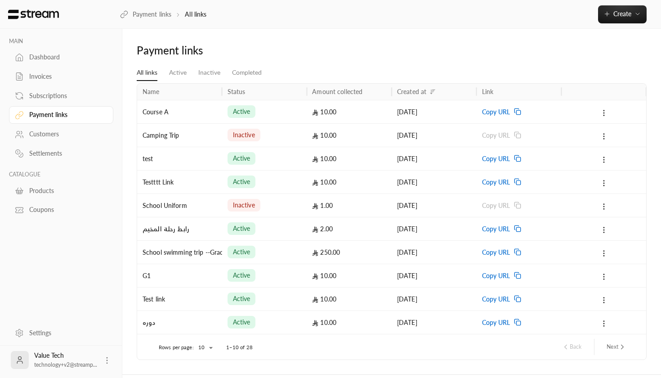
click at [35, 87] on link "Subscriptions" at bounding box center [61, 96] width 104 height 18
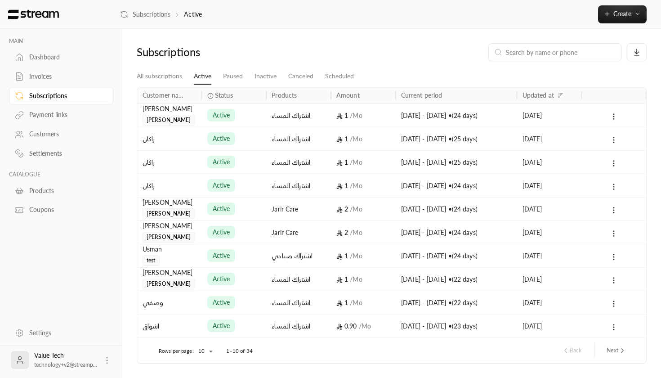
click at [51, 63] on link "Dashboard" at bounding box center [61, 58] width 104 height 18
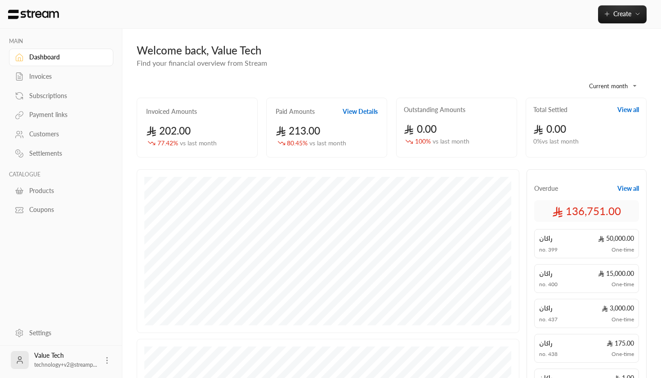
click at [50, 76] on div "Invoices" at bounding box center [65, 76] width 73 height 9
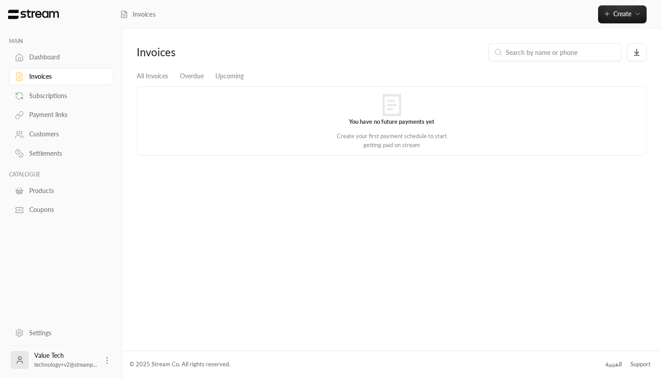
click at [50, 76] on div "Invoices" at bounding box center [65, 76] width 73 height 9
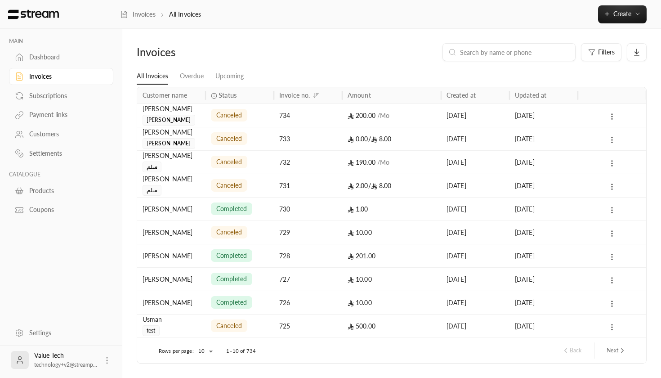
click at [50, 94] on div "Subscriptions" at bounding box center [65, 95] width 73 height 9
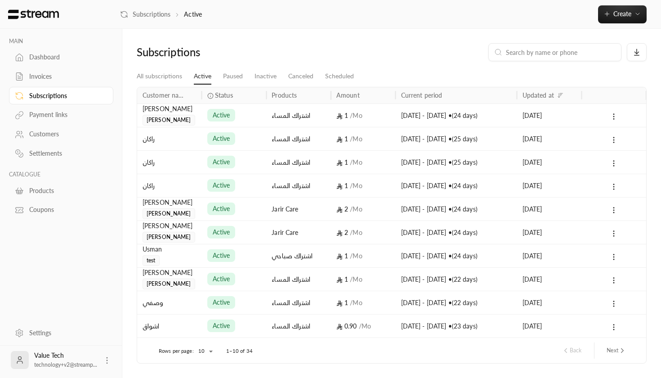
click at [55, 111] on div "Payment links" at bounding box center [65, 114] width 73 height 9
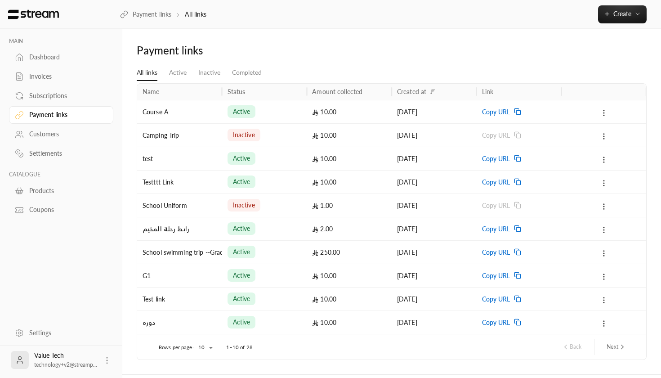
click at [51, 122] on link "Payment links" at bounding box center [61, 115] width 104 height 18
click at [50, 129] on link "Customers" at bounding box center [61, 134] width 104 height 18
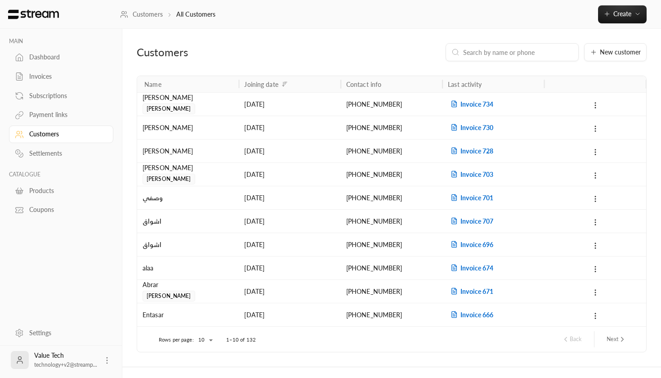
click at [49, 119] on div "Payment links" at bounding box center [65, 114] width 73 height 9
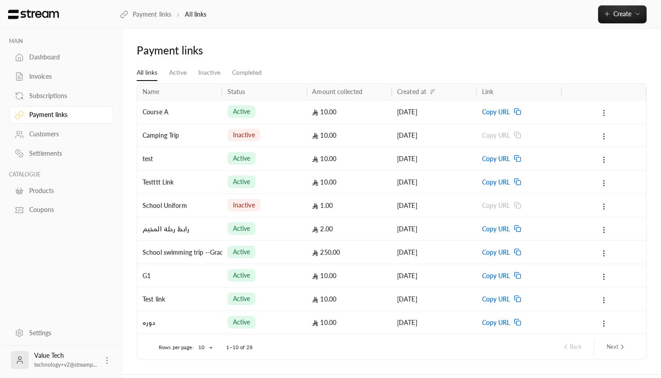
click at [608, 112] on button at bounding box center [604, 112] width 10 height 10
click at [612, 149] on li "Deactivate" at bounding box center [621, 152] width 37 height 16
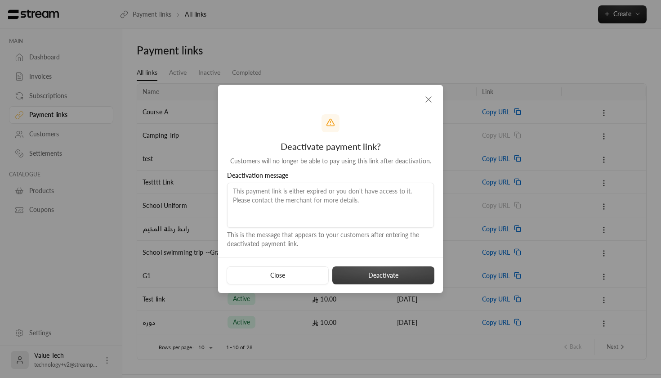
click at [377, 273] on button "Deactivate" at bounding box center [383, 275] width 102 height 18
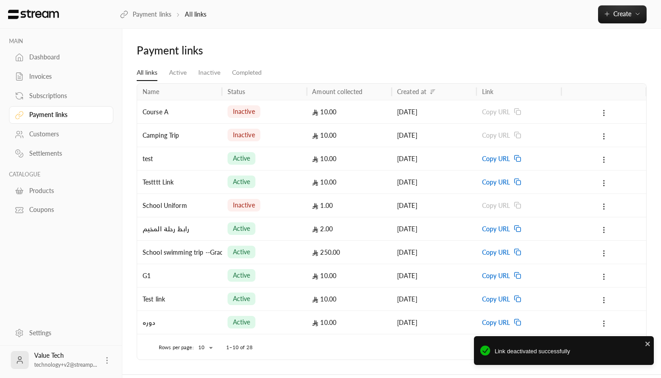
click at [55, 93] on div "Subscriptions" at bounding box center [65, 95] width 73 height 9
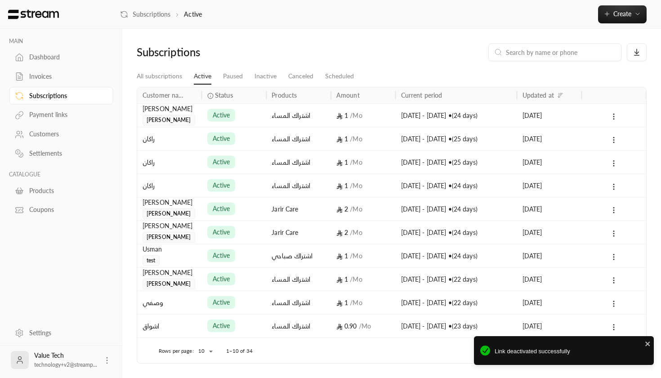
click at [49, 76] on div "Invoices" at bounding box center [65, 76] width 73 height 9
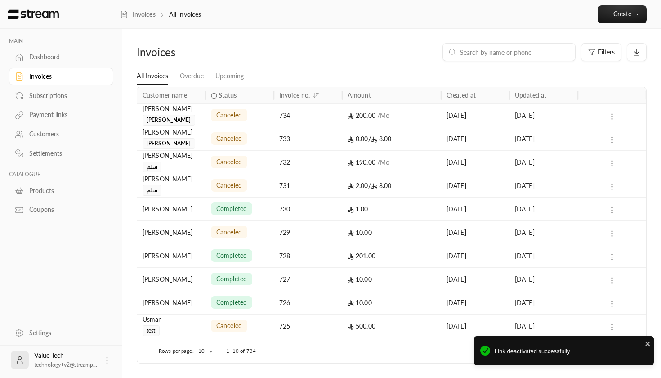
click at [49, 64] on link "Dashboard" at bounding box center [61, 58] width 104 height 18
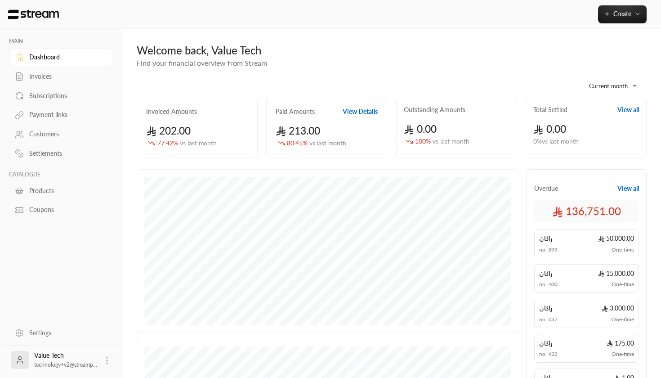
click at [259, 71] on div "**********" at bounding box center [392, 82] width 510 height 29
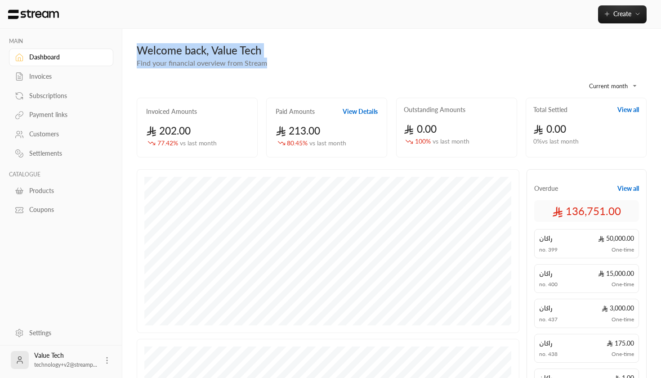
drag, startPoint x: 269, startPoint y: 67, endPoint x: 130, endPoint y: 51, distance: 140.3
click at [130, 51] on div "**********" at bounding box center [391, 313] width 539 height 569
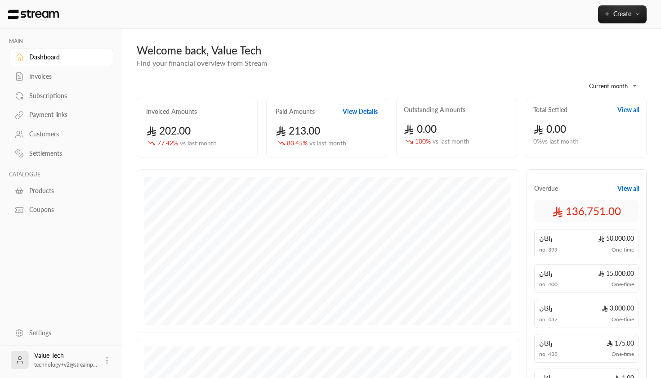
click at [307, 71] on div "**********" at bounding box center [392, 82] width 510 height 29
click at [243, 77] on div "**********" at bounding box center [392, 82] width 510 height 29
